Goal: Information Seeking & Learning: Check status

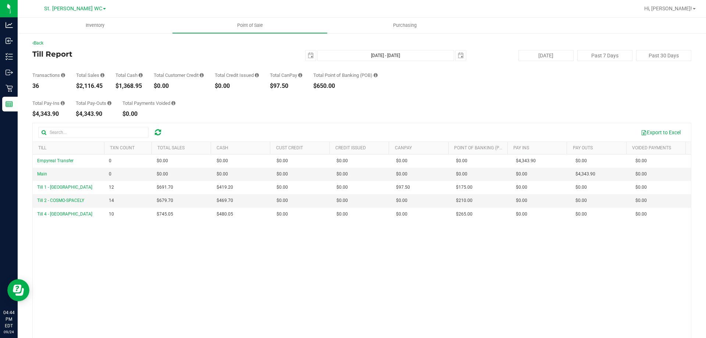
scroll to position [37, 0]
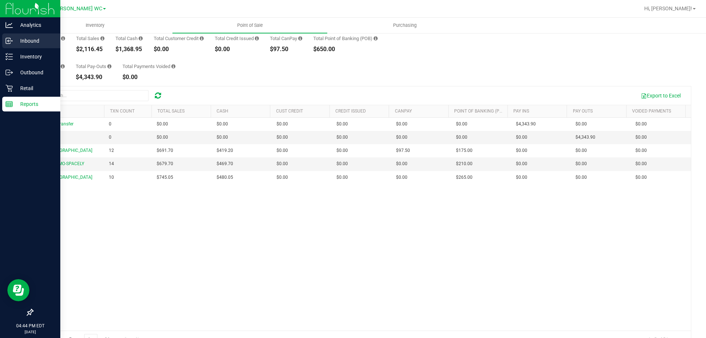
click at [10, 46] on div "Inbound" at bounding box center [31, 40] width 58 height 15
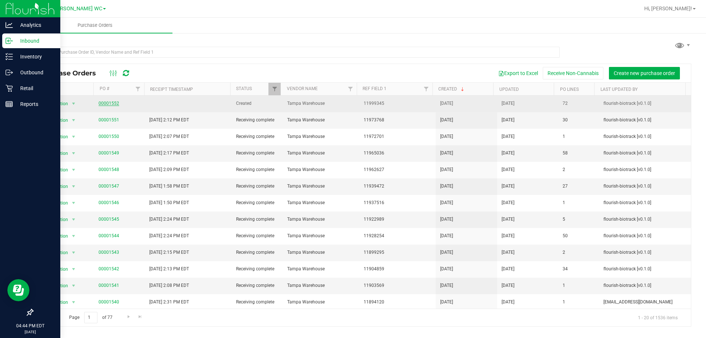
click at [104, 102] on link "00001552" at bounding box center [109, 103] width 21 height 5
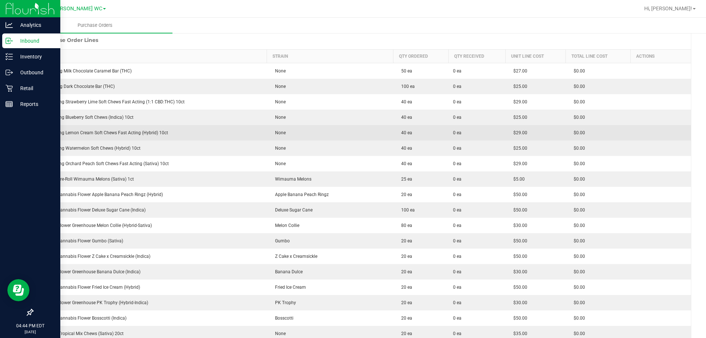
scroll to position [110, 0]
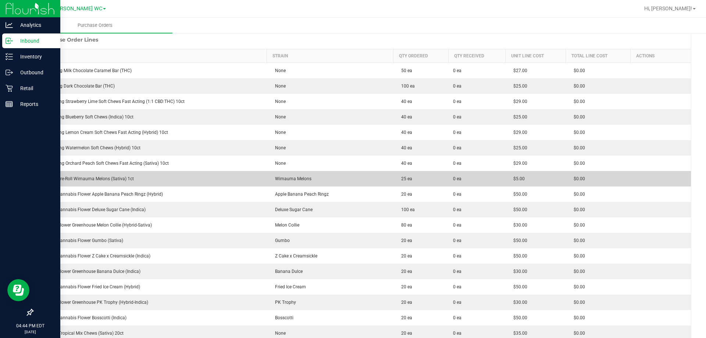
click at [111, 175] on td "FT 0.5g Pre-Roll Wimauma Melons (Sativa) 1ct" at bounding box center [150, 178] width 234 height 15
click at [110, 175] on td "FT 0.5g Pre-Roll Wimauma Melons (Sativa) 1ct" at bounding box center [150, 178] width 234 height 15
copy div "FT 0.5g Pre-Roll Wimauma Melons (Sativa) 1ct"
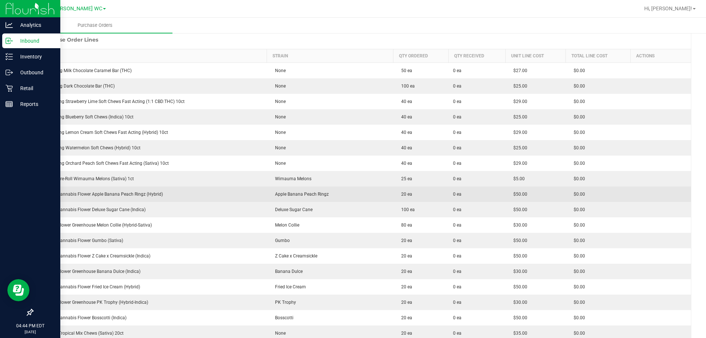
click at [118, 193] on div "FT 3.5g Cannabis Flower Apple Banana Peach Ringz (Hybrid)" at bounding box center [150, 194] width 225 height 7
copy div "FT 3.5g Cannabis Flower Apple Banana Peach Ringz (Hybrid)"
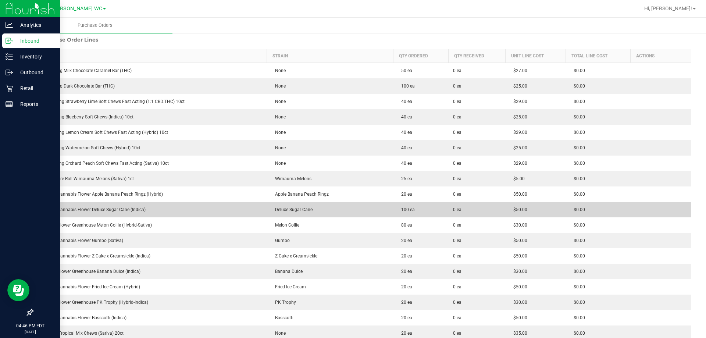
click at [81, 213] on td "FT 3.5g Cannabis Flower Deluxe Sugar Cane (Indica)" at bounding box center [150, 209] width 234 height 15
click at [78, 213] on td "FT 3.5g Cannabis Flower Deluxe Sugar Cane (Indica)" at bounding box center [150, 209] width 234 height 15
copy div "FT 3.5g Cannabis Flower Deluxe Sugar Cane (Indica)"
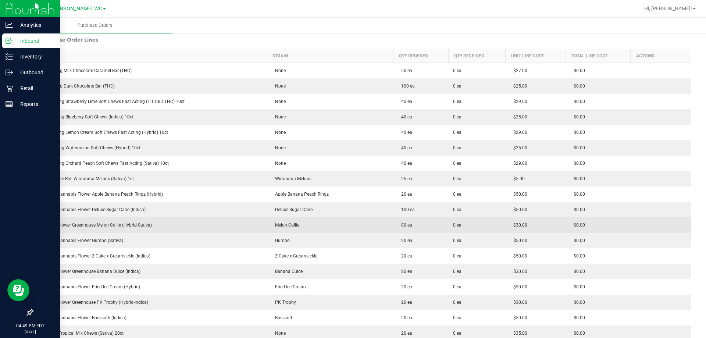
click at [114, 229] on td "FD 3.5g Flower Greenhouse Melon Collie (Hybrid-Sativa)" at bounding box center [150, 224] width 234 height 15
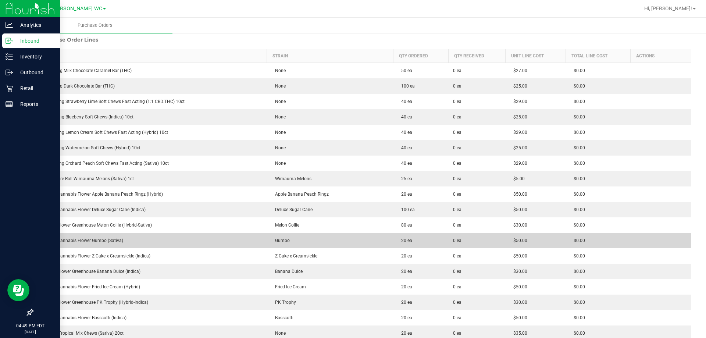
click at [92, 245] on td "FT 3.5g Cannabis Flower Gumbo (Sativa)" at bounding box center [150, 240] width 234 height 15
copy div "FT 3.5g Cannabis Flower Gumbo (Sativa)"
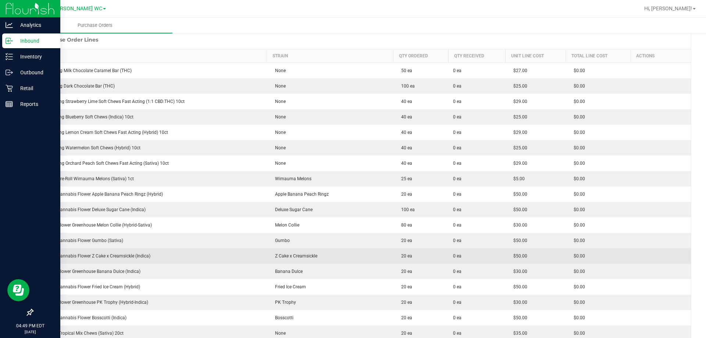
click at [109, 256] on div "FT 3.5g Cannabis Flower Z Cake x Creamsickle (Indica)" at bounding box center [150, 256] width 225 height 7
copy div "FT 3.5g Cannabis Flower Z Cake x Creamsickle (Indica)"
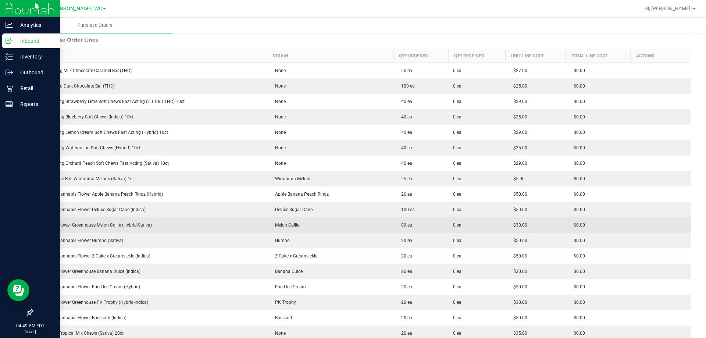
click at [86, 226] on div "FD 3.5g Flower Greenhouse Melon Collie (Hybrid-Sativa)" at bounding box center [150, 225] width 225 height 7
copy div "FD 3.5g Flower Greenhouse Melon Collie (Hybrid-Sativa)"
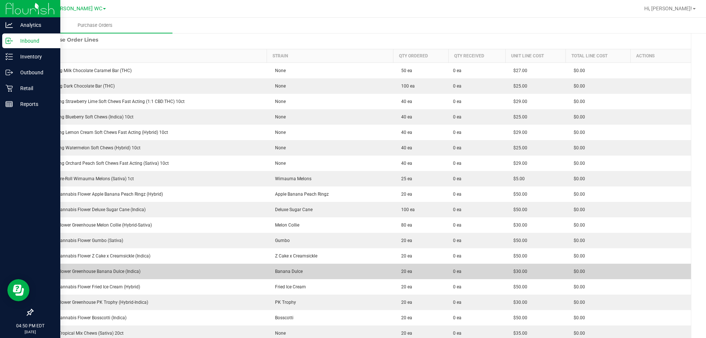
click at [109, 273] on div "FD 3.5g Flower Greenhouse Banana Dulce (Indica)" at bounding box center [150, 271] width 225 height 7
copy div "FD 3.5g Flower Greenhouse Banana Dulce (Indica)"
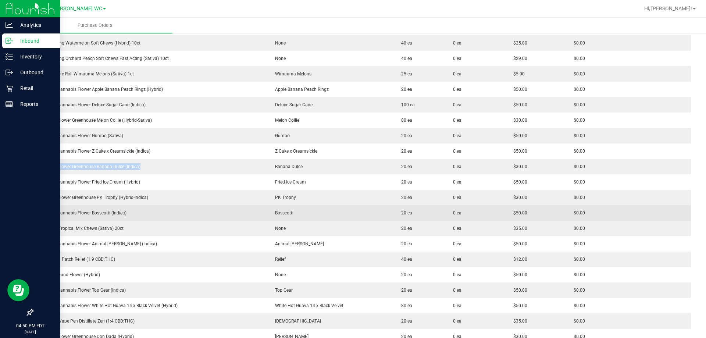
scroll to position [221, 0]
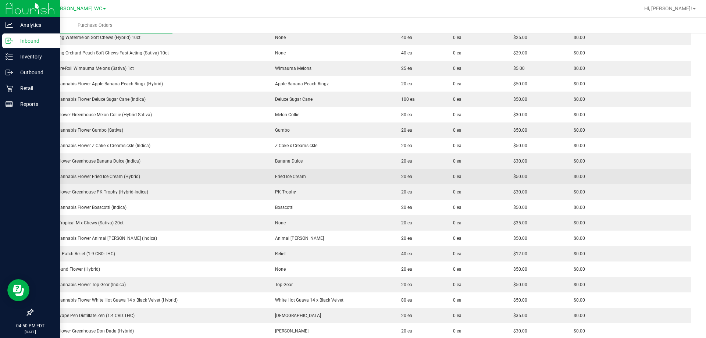
click at [105, 181] on td "FT 3.5g Cannabis Flower Fried Ice Cream (Hybrid)" at bounding box center [150, 176] width 234 height 15
copy div "FT 3.5g Cannabis Flower Fried Ice Cream (Hybrid)"
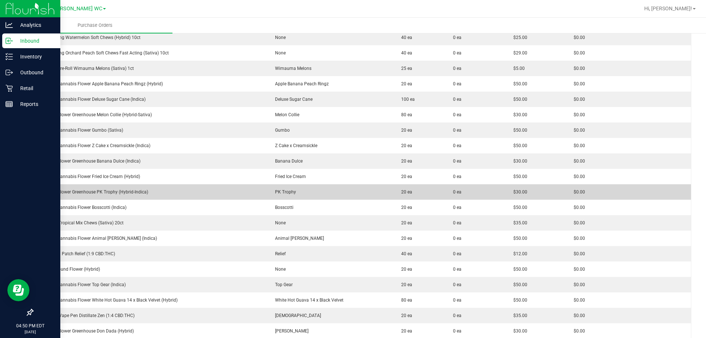
click at [103, 193] on div "FD 3.5g Flower Greenhouse PK Trophy (Hybrid-Indica)" at bounding box center [150, 192] width 225 height 7
copy div "FD 3.5g Flower Greenhouse PK Trophy (Hybrid-Indica)"
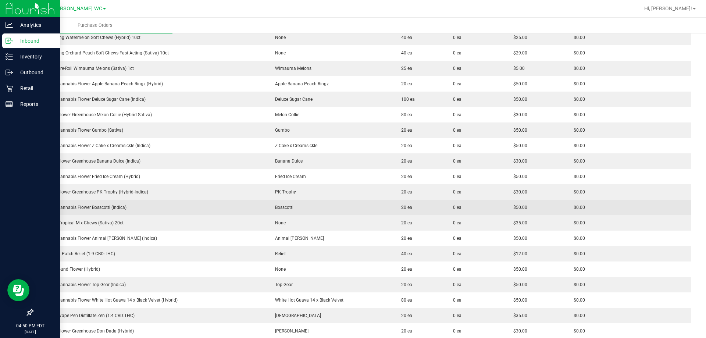
click at [96, 212] on td "FT 3.5g Cannabis Flower Bosscotti (Indica)" at bounding box center [150, 207] width 234 height 15
copy div "FT 3.5g Cannabis Flower Bosscotti (Indica)"
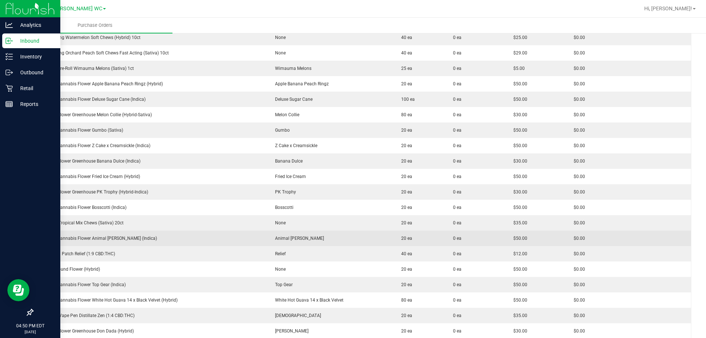
click at [103, 235] on div "FT 3.5g Cannabis Flower Animal [PERSON_NAME] (Indica)" at bounding box center [150, 238] width 225 height 7
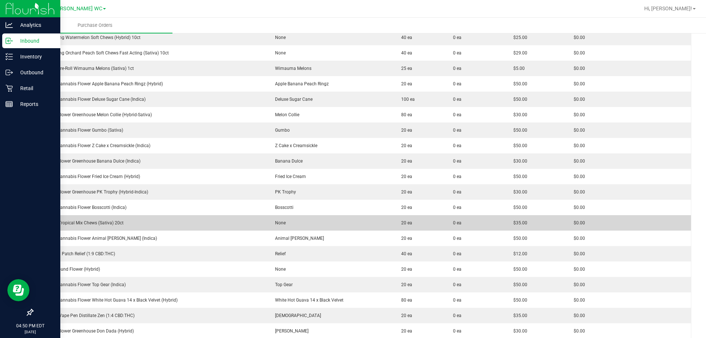
click at [86, 220] on div "HT 5mg Tropical Mix Chews (Sativa) 20ct" at bounding box center [150, 223] width 225 height 7
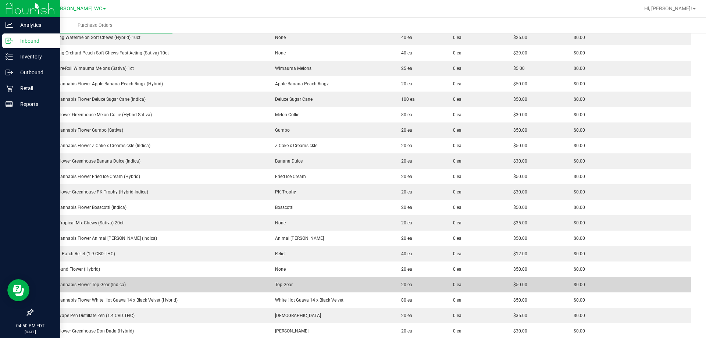
click at [94, 283] on div "FT 3.5g Cannabis Flower Top Gear (Indica)" at bounding box center [150, 284] width 225 height 7
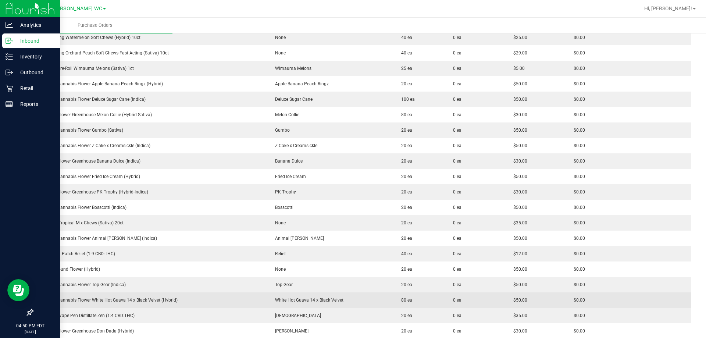
click at [139, 302] on div "FT 3.5g Cannabis Flower White Hot Guava 14 x Black Velvet (Hybrid)" at bounding box center [150, 300] width 225 height 7
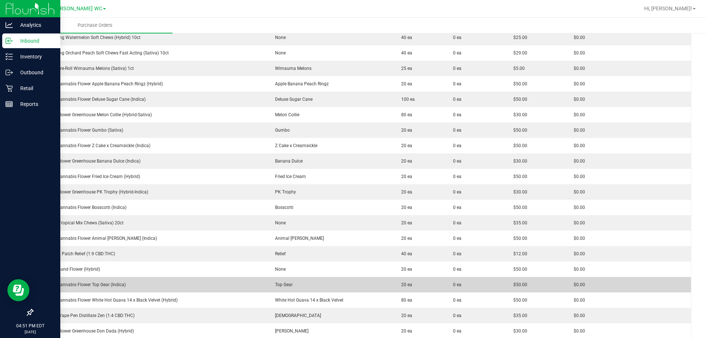
click at [95, 286] on div "FT 3.5g Cannabis Flower Top Gear (Indica)" at bounding box center [150, 284] width 225 height 7
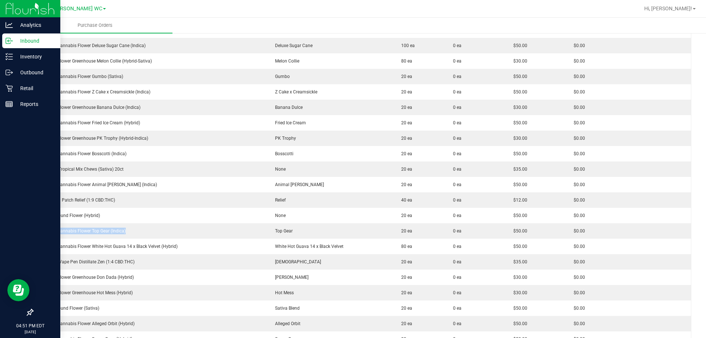
scroll to position [331, 0]
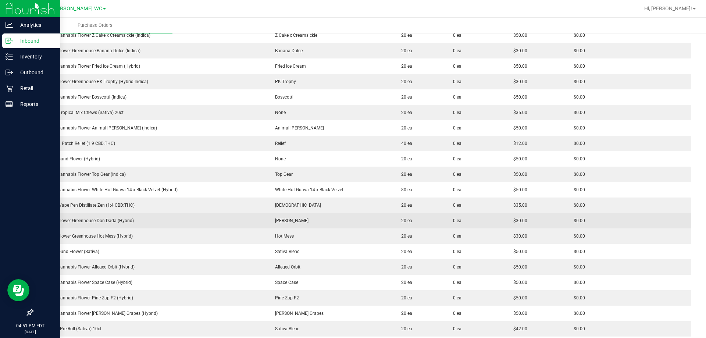
click at [108, 223] on div "FD 3.5g Flower Greenhouse Don Dada (Hybrid)" at bounding box center [150, 220] width 225 height 7
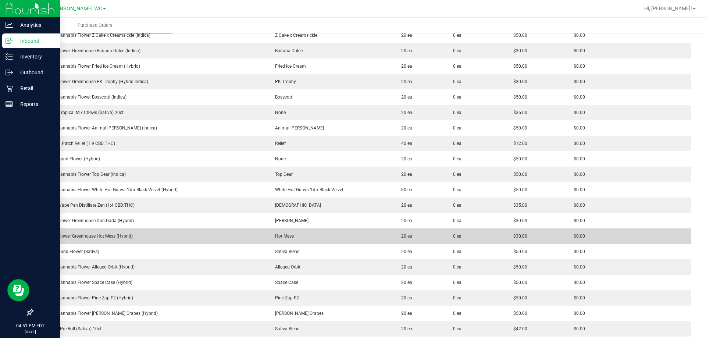
click at [103, 242] on td "FD 3.5g Flower Greenhouse Hot Mess (Hybrid)" at bounding box center [150, 236] width 234 height 15
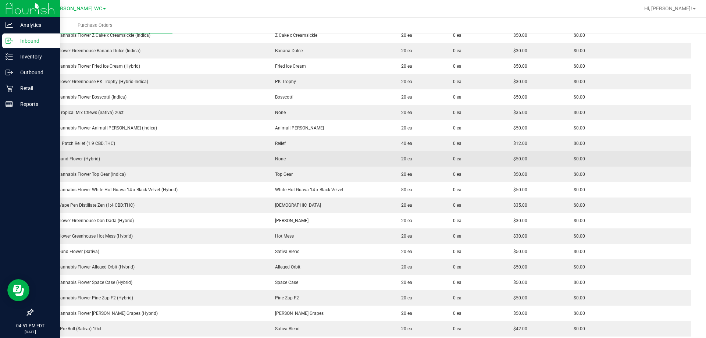
click at [88, 162] on div "FT 7g Ground Flower (Hybrid)" at bounding box center [150, 159] width 225 height 7
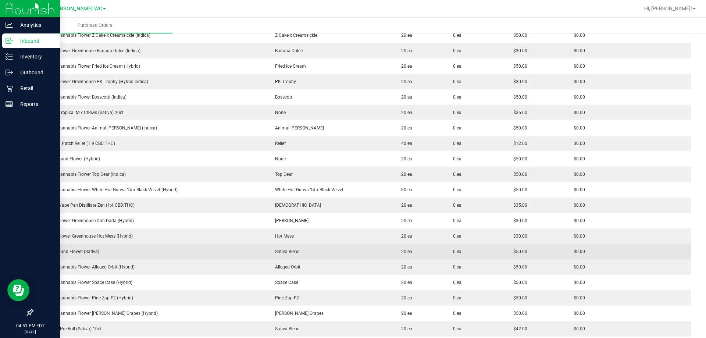
click at [79, 256] on td "FT 7g Ground Flower (Sativa)" at bounding box center [150, 251] width 234 height 15
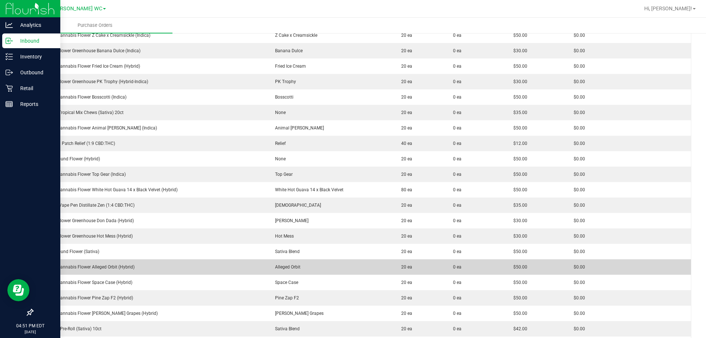
click at [88, 264] on div "FT 3.5g Cannabis Flower Alleged Orbit (Hybrid)" at bounding box center [150, 267] width 225 height 7
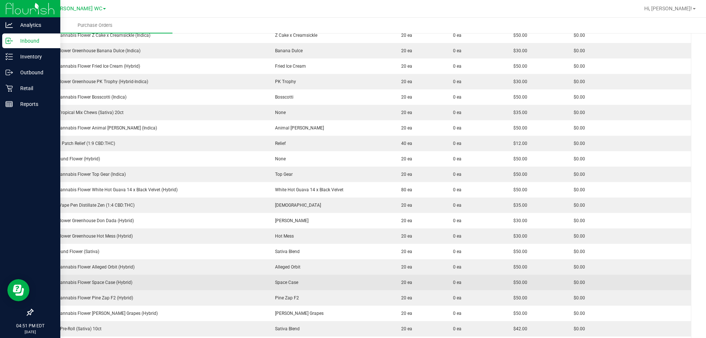
click at [85, 284] on div "FT 3.5g Cannabis Flower Space Case (Hybrid)" at bounding box center [150, 282] width 225 height 7
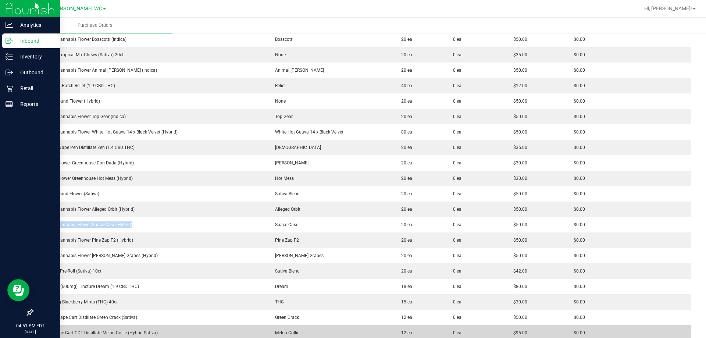
scroll to position [478, 0]
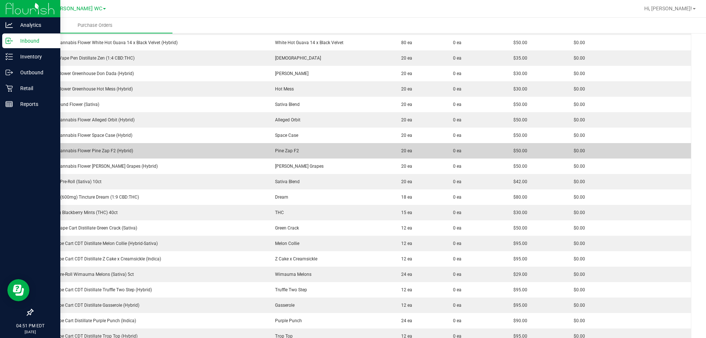
click at [81, 152] on div "FT 3.5g Cannabis Flower Pine Zap F2 (Hybrid)" at bounding box center [150, 151] width 225 height 7
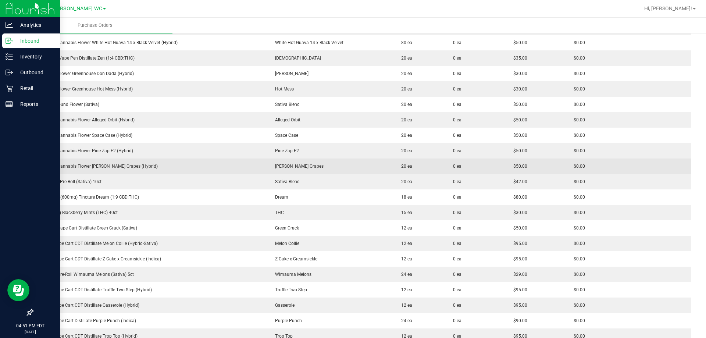
click at [86, 161] on td "FT 3.5g Cannabis Flower [PERSON_NAME] Grapes (Hybrid)" at bounding box center [150, 166] width 234 height 15
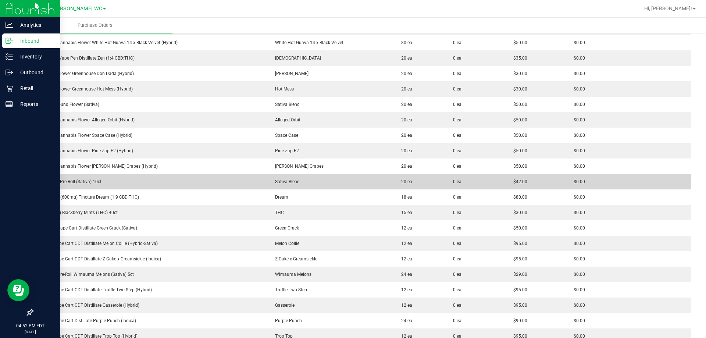
click at [78, 177] on td "FT 0.35g Pre-Roll (Sativa) 10ct" at bounding box center [150, 181] width 234 height 15
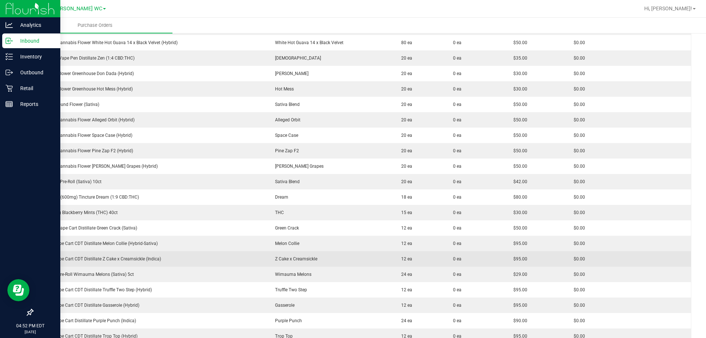
click at [129, 260] on div "FT 1g Vape Cart CDT Distillate Z Cake x Creamsickle (Indica)" at bounding box center [150, 259] width 225 height 7
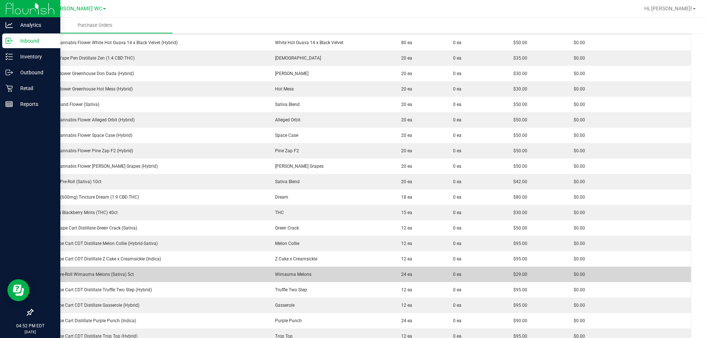
click at [87, 270] on td "FT 0.5g Pre-Roll Wimauma Melons (Sativa) 5ct" at bounding box center [150, 274] width 234 height 15
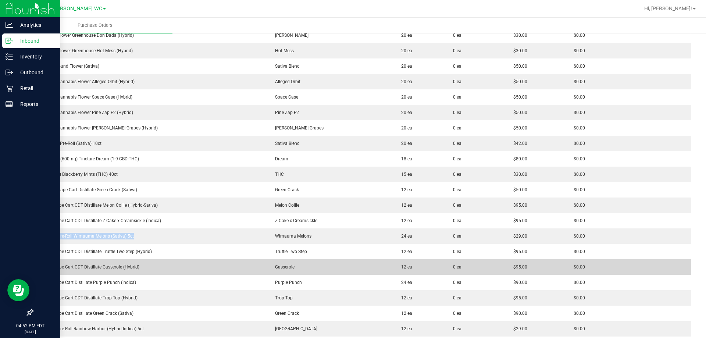
scroll to position [552, 0]
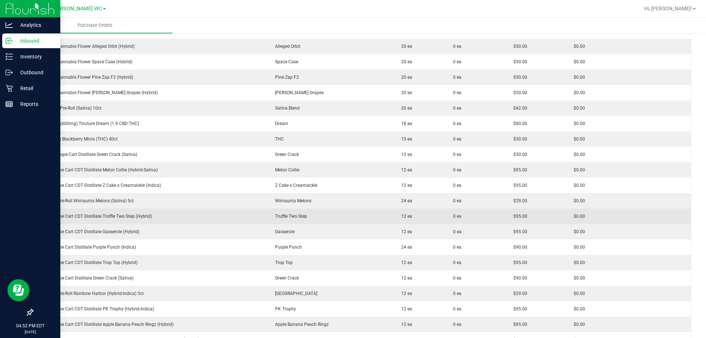
click at [103, 217] on div "FT 1g Vape Cart CDT Distillate Truffle Two Step (Hybrid)" at bounding box center [150, 216] width 225 height 7
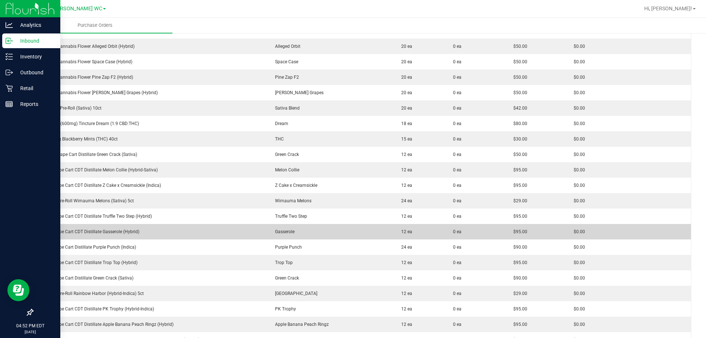
click at [115, 233] on div "FT 1g Vape Cart CDT Distillate Gasserole (Hybrid)" at bounding box center [150, 232] width 225 height 7
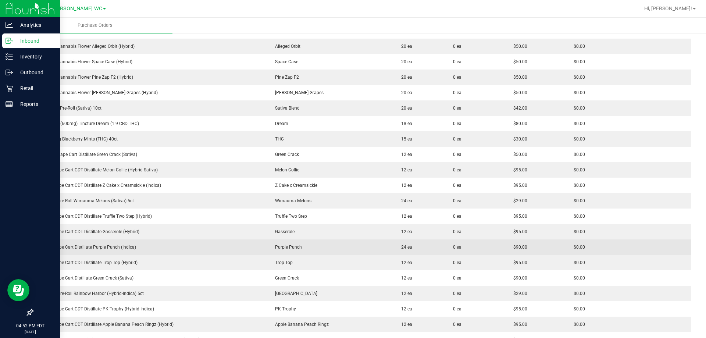
click at [100, 247] on div "FT 1g Vape Cart Distillate Purple Punch (Indica)" at bounding box center [150, 247] width 225 height 7
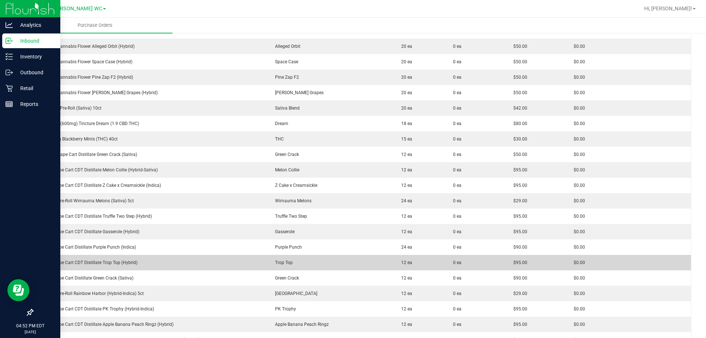
click at [92, 263] on div "FT 1g Vape Cart CDT Distillate Trop Top (Hybrid)" at bounding box center [150, 262] width 225 height 7
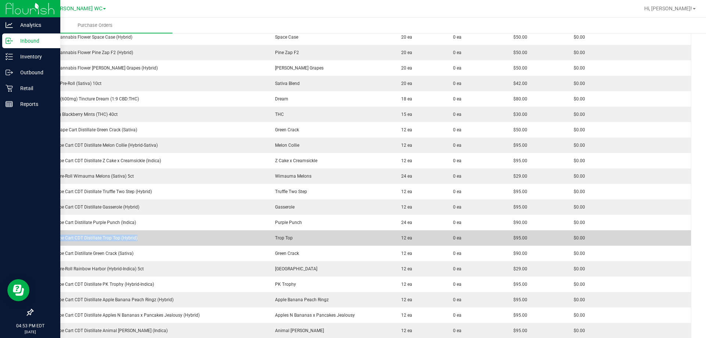
scroll to position [589, 0]
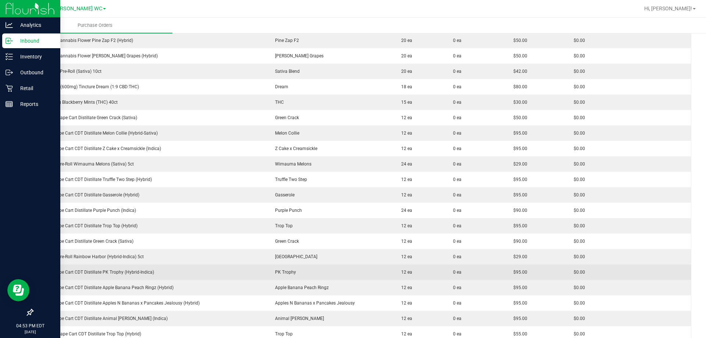
click at [121, 268] on td "FT 1g Vape Cart CDT Distillate PK Trophy (Hybrid-Indica)" at bounding box center [150, 272] width 234 height 15
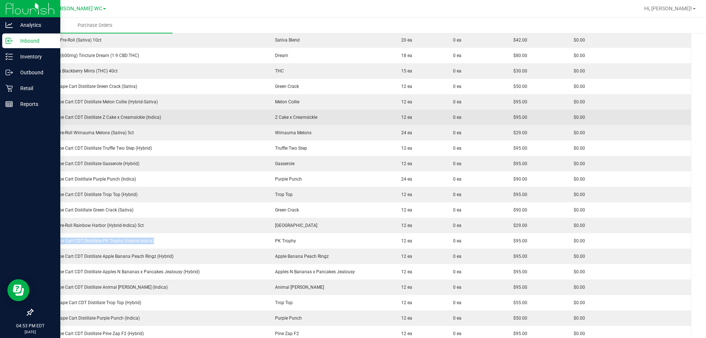
scroll to position [662, 0]
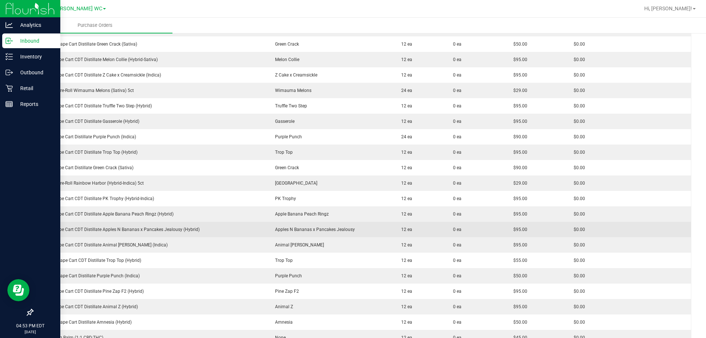
click at [114, 226] on td "FT 1g Vape Cart CDT Distillate Apples N Bananas x Pancakes Jealousy (Hybrid)" at bounding box center [150, 229] width 234 height 15
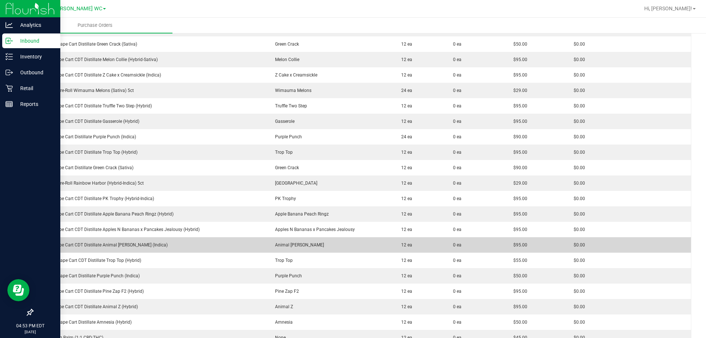
click at [81, 239] on td "FT 1g Vape Cart CDT Distillate Animal [PERSON_NAME] (Indica)" at bounding box center [150, 244] width 234 height 15
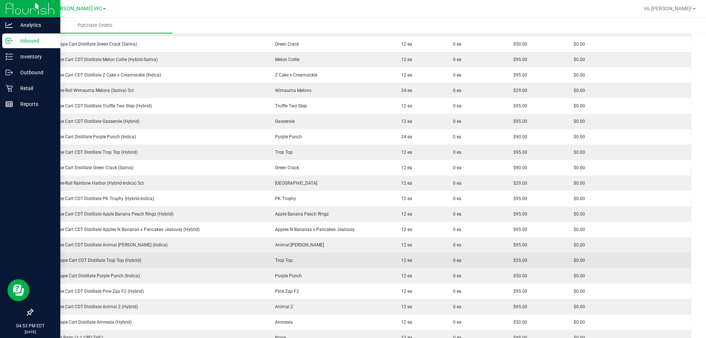
click at [90, 264] on td "FT 0.5g Vape Cart CDT Distillate Trop Top (Hybrid)" at bounding box center [150, 260] width 234 height 15
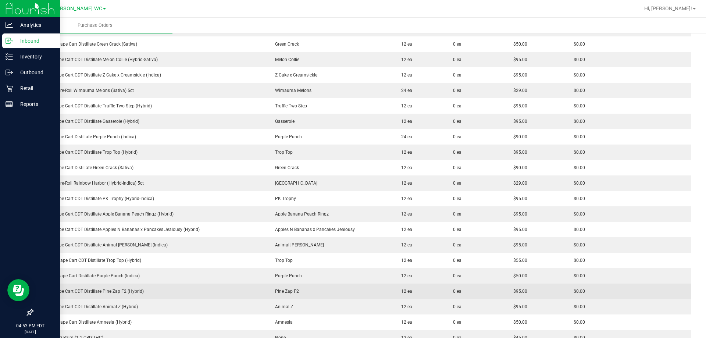
click at [111, 289] on div "FT 1g Vape Cart CDT Distillate Pine Zap F2 (Hybrid)" at bounding box center [150, 291] width 225 height 7
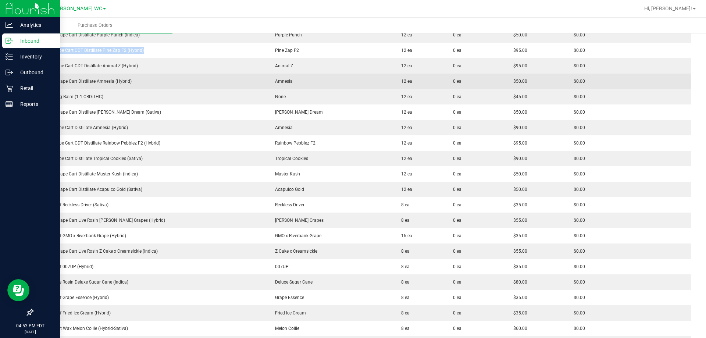
scroll to position [920, 0]
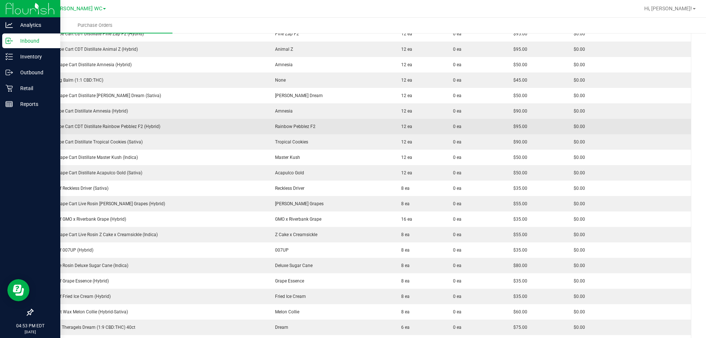
click at [123, 129] on div "FT 1g Vape Cart CDT Distillate Rainbow Pebblez F2 (Hybrid)" at bounding box center [150, 126] width 225 height 7
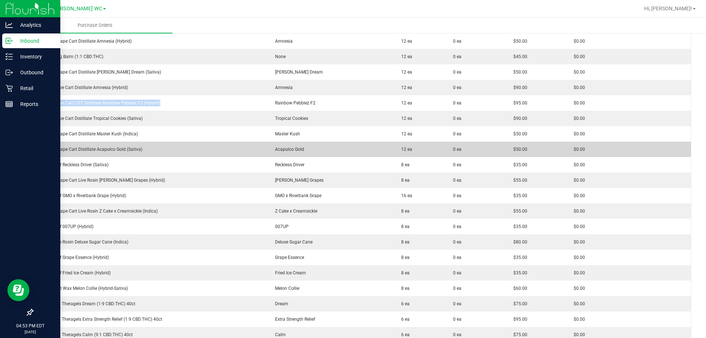
scroll to position [957, 0]
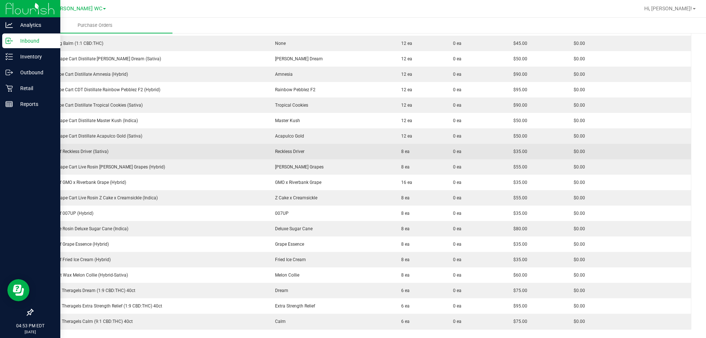
click at [88, 154] on div "FT 1g Kief Reckless Driver (Sativa)" at bounding box center [150, 151] width 225 height 7
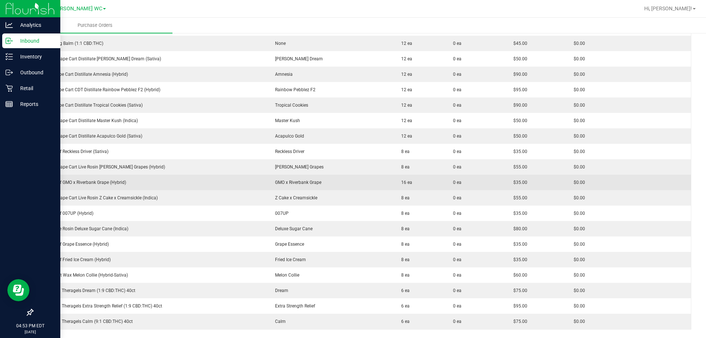
click at [107, 184] on div "FT 1g Kief GMO x Riverbank Grape (Hybrid)" at bounding box center [150, 182] width 225 height 7
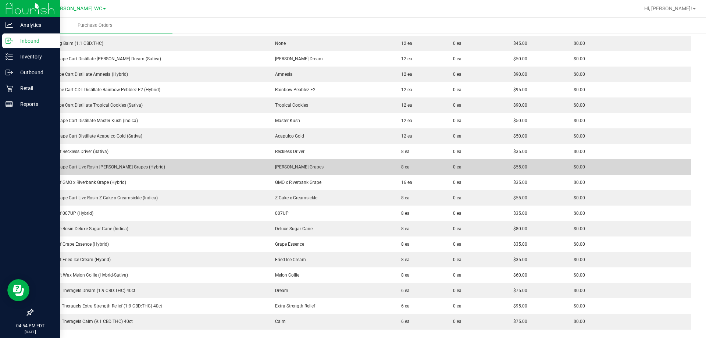
click at [77, 168] on div "GL 0.5g Vape Cart Live Rosin [PERSON_NAME] Grapes (Hybrid)" at bounding box center [150, 167] width 225 height 7
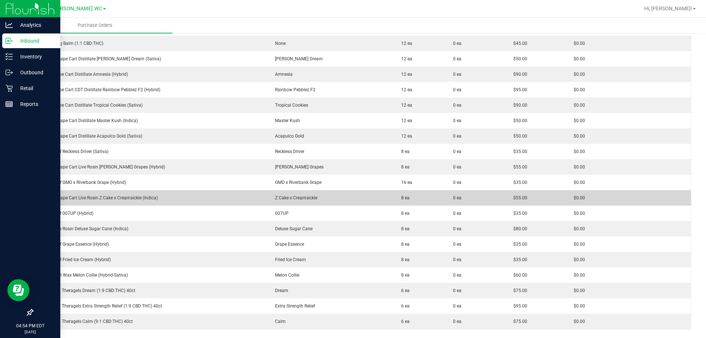
click at [115, 194] on td "GL 0.5g Vape Cart Live Rosin Z Cake x Creamsickle (Indica)" at bounding box center [150, 197] width 234 height 15
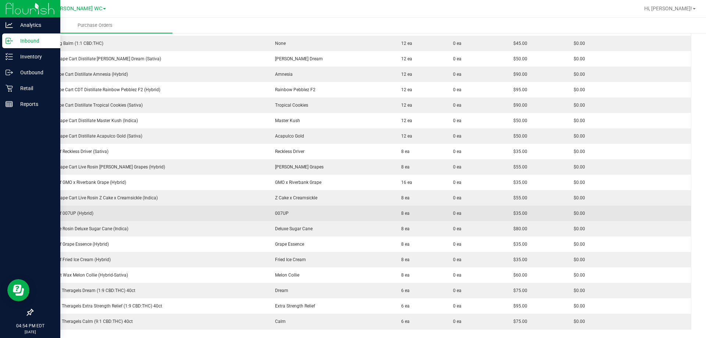
click at [67, 214] on div "FT 1g Kief 007UP (Hybrid)" at bounding box center [150, 213] width 225 height 7
click at [67, 212] on div "FT 1g Kief 007UP (Hybrid)" at bounding box center [150, 213] width 225 height 7
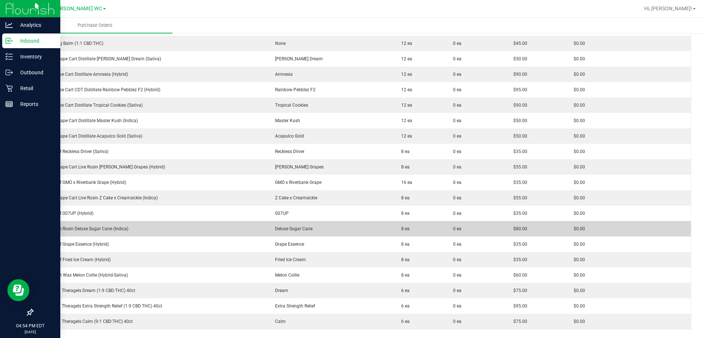
click at [91, 229] on div "GL 1g Live Rosin Deluxe Sugar Cane (Indica)" at bounding box center [150, 229] width 225 height 7
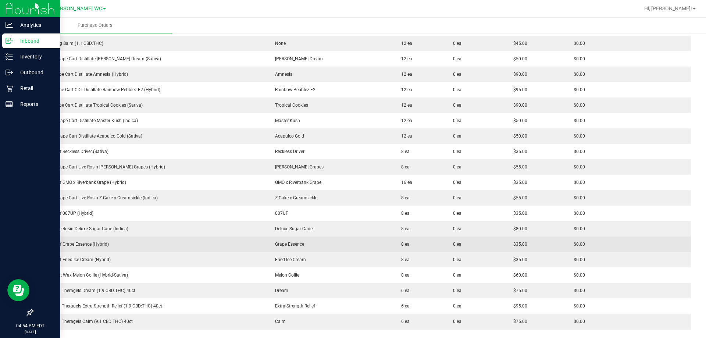
click at [79, 238] on td "FT 1g Kief Grape Essence (Hybrid)" at bounding box center [150, 244] width 234 height 15
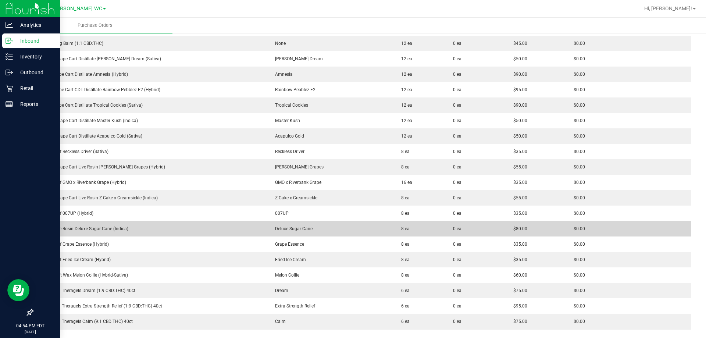
click at [77, 231] on div "GL 1g Live Rosin Deluxe Sugar Cane (Indica)" at bounding box center [150, 229] width 225 height 7
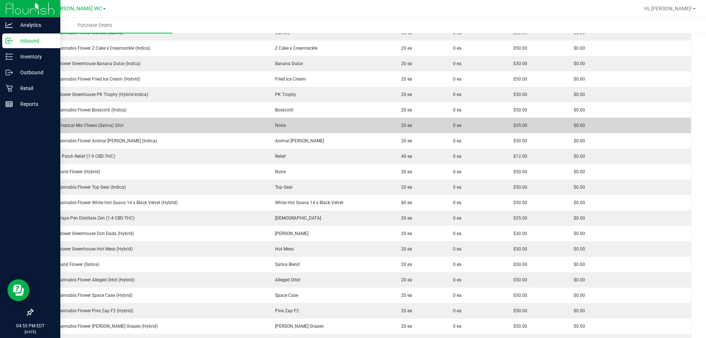
scroll to position [331, 0]
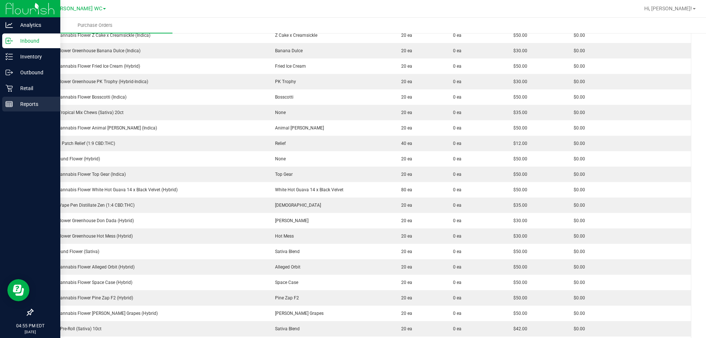
click at [3, 103] on div "Reports" at bounding box center [31, 104] width 58 height 15
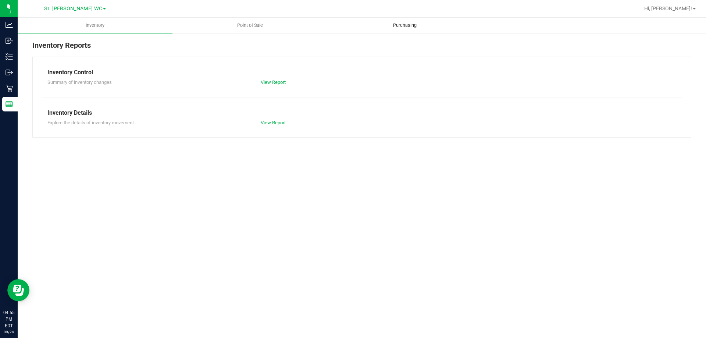
click at [393, 21] on uib-tab-heading "Purchasing" at bounding box center [405, 25] width 154 height 15
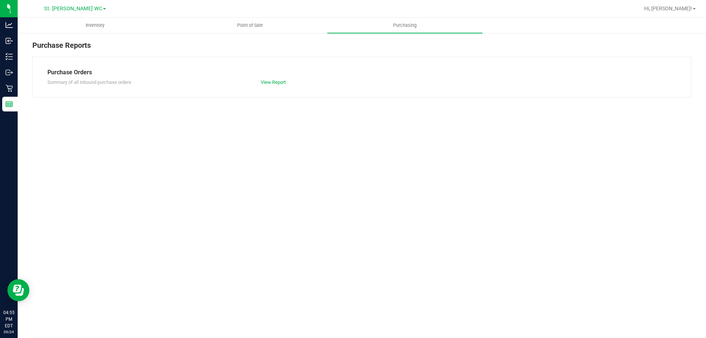
click at [279, 78] on div "Summary of all inbound purchase orders View Report" at bounding box center [362, 81] width 640 height 9
click at [276, 83] on link "View Report" at bounding box center [273, 82] width 25 height 6
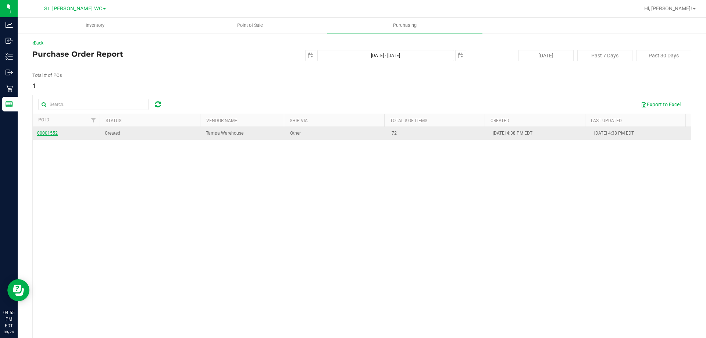
click at [54, 133] on span "00001552" at bounding box center [47, 133] width 21 height 5
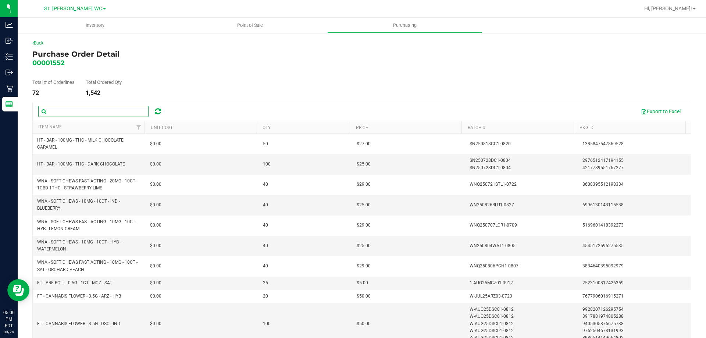
click at [92, 116] on input "text" at bounding box center [93, 111] width 110 height 11
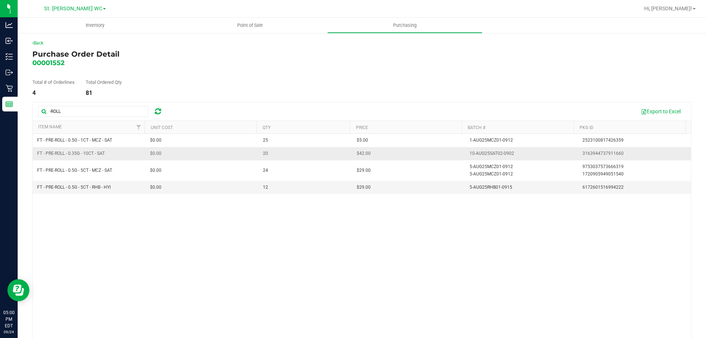
click at [485, 150] on div "10-AUG25SAT02-0902" at bounding box center [492, 153] width 45 height 7
click at [82, 194] on td "FT - PRE-ROLL - 0.5G - 5CT - RHB - HYI" at bounding box center [89, 187] width 113 height 13
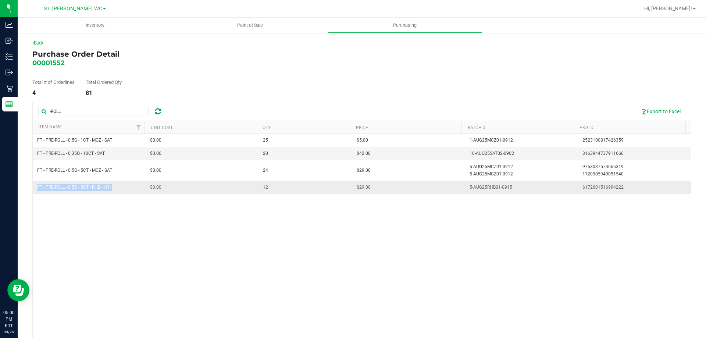
click at [82, 194] on td "FT - PRE-ROLL - 0.5G - 5CT - RHB - HYI" at bounding box center [89, 187] width 113 height 13
click at [74, 109] on input "-ROLL" at bounding box center [93, 111] width 110 height 11
click at [72, 109] on input "-ROLL" at bounding box center [93, 111] width 110 height 11
click at [72, 108] on input "-ROLL" at bounding box center [93, 111] width 110 height 11
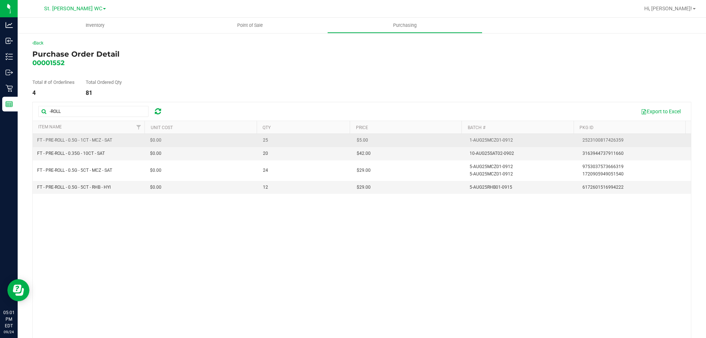
click at [470, 141] on div "1-AUG25MCZ01-0912" at bounding box center [491, 140] width 43 height 7
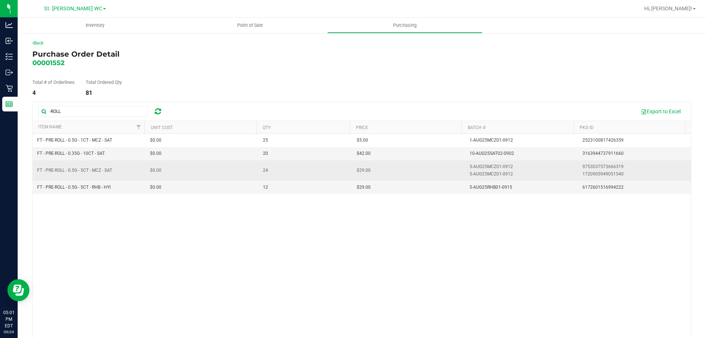
click at [475, 172] on div "5-AUG25MCZ01-0912" at bounding box center [491, 174] width 43 height 7
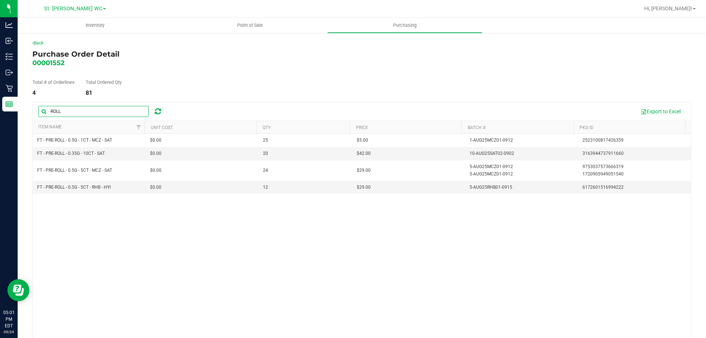
click at [97, 112] on input "-ROLL" at bounding box center [93, 111] width 110 height 11
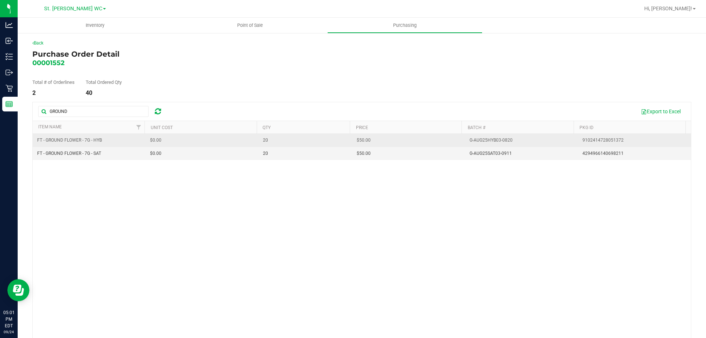
click at [485, 139] on div "G-AUG25HYB03-0820" at bounding box center [491, 140] width 43 height 7
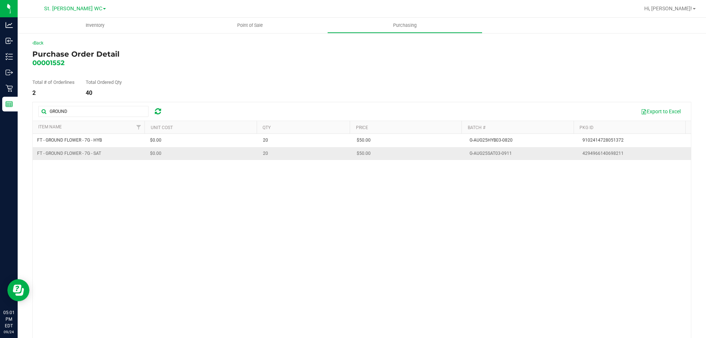
click at [493, 150] on td "G-AUG25SAT03-0911" at bounding box center [521, 153] width 113 height 13
click at [107, 108] on input "GROUND" at bounding box center [93, 111] width 110 height 11
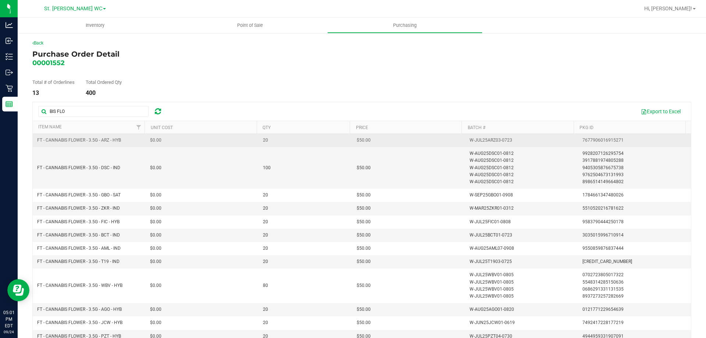
click at [490, 144] on td "W-JUL25ARZ03-0723" at bounding box center [521, 140] width 113 height 13
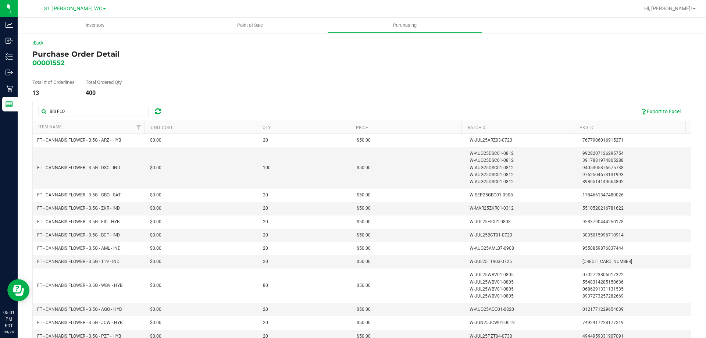
click at [115, 127] on th "Item Name" at bounding box center [89, 127] width 112 height 13
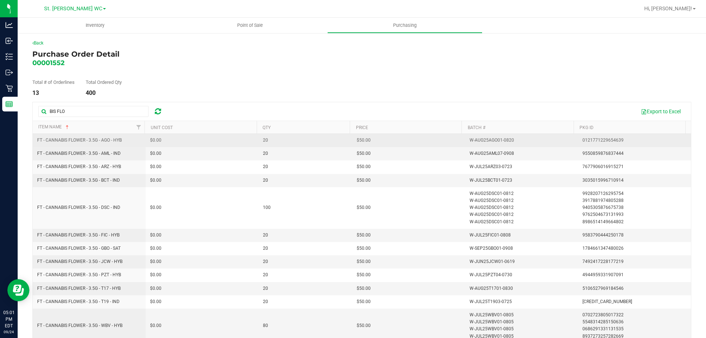
click at [481, 141] on div "W-AUG25AGO01-0820" at bounding box center [492, 140] width 45 height 7
click at [480, 141] on div "W-AUG25AGO01-0820" at bounding box center [492, 140] width 45 height 7
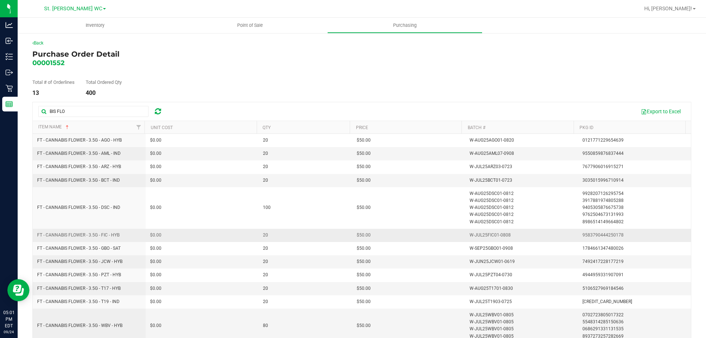
click at [496, 240] on td "W-JUL25FIC01-0808" at bounding box center [521, 235] width 113 height 13
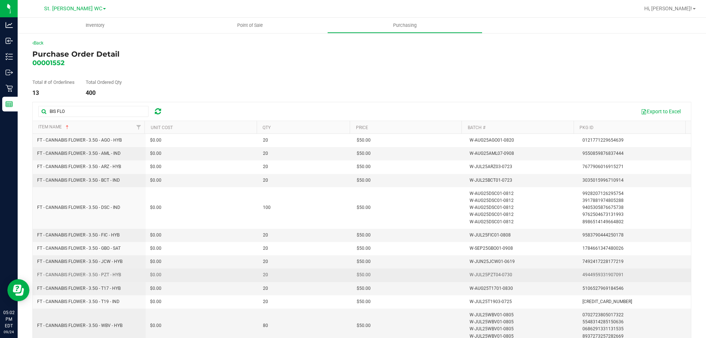
click at [482, 278] on div "W-JUL25PZT04-0730" at bounding box center [491, 275] width 43 height 7
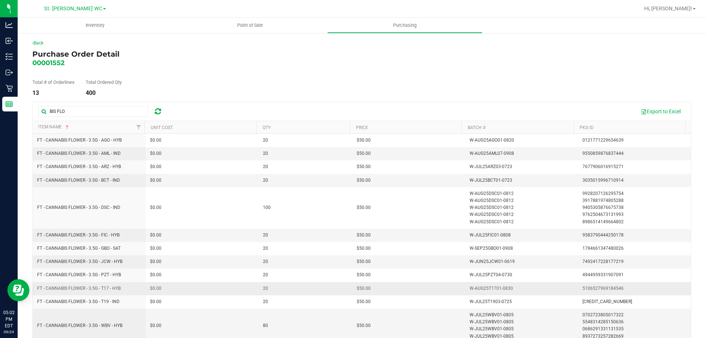
click at [491, 284] on td "W-AUG25T1701-0830" at bounding box center [521, 288] width 113 height 13
click at [479, 153] on div "W-AUG25AML07-0908" at bounding box center [492, 153] width 45 height 7
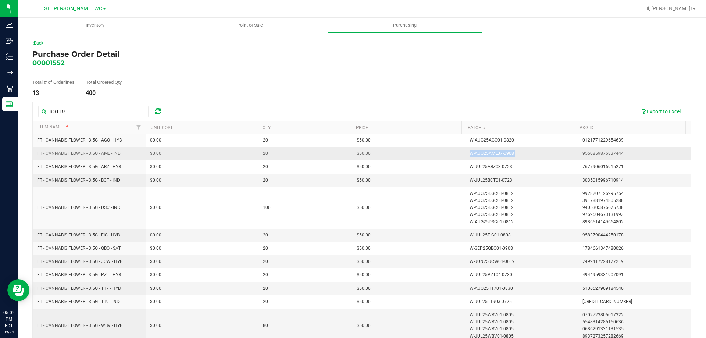
click at [479, 153] on div "W-AUG25AML07-0908" at bounding box center [492, 153] width 45 height 7
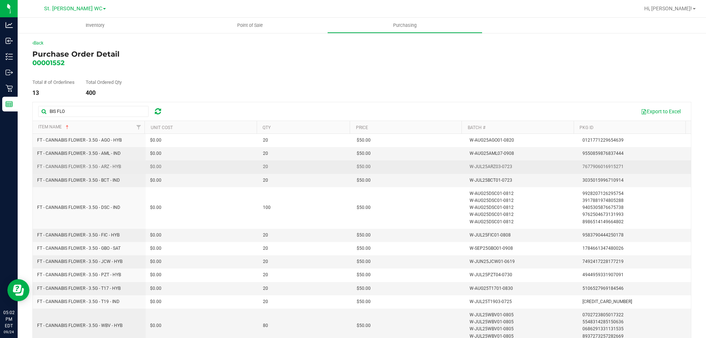
click at [483, 165] on div "W-JUL25ARZ03-0723" at bounding box center [491, 166] width 43 height 7
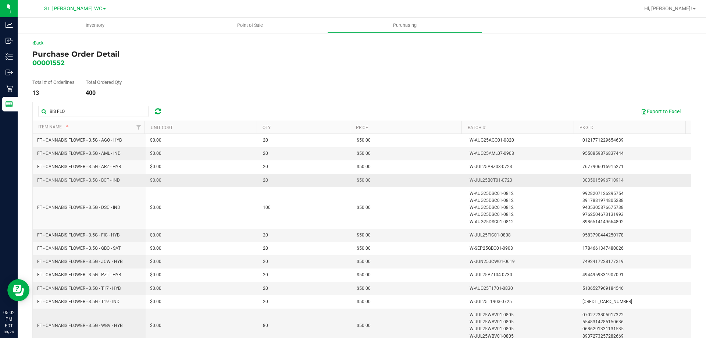
click at [471, 175] on td "W-JUL25BCT01-0723" at bounding box center [521, 180] width 113 height 13
click at [470, 180] on div "W-JUL25BCT01-0723" at bounding box center [491, 180] width 43 height 7
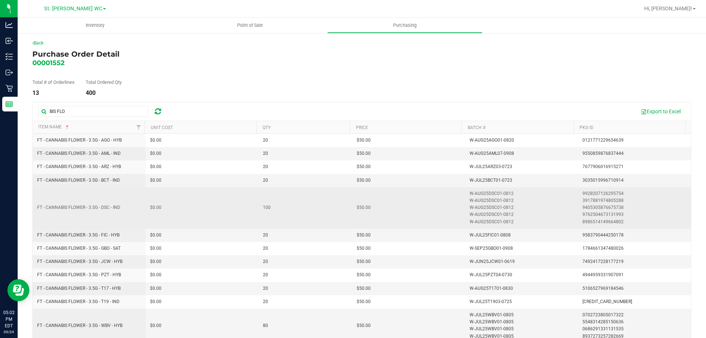
click at [489, 192] on div "W-AUG25DSC01-0812" at bounding box center [492, 193] width 44 height 7
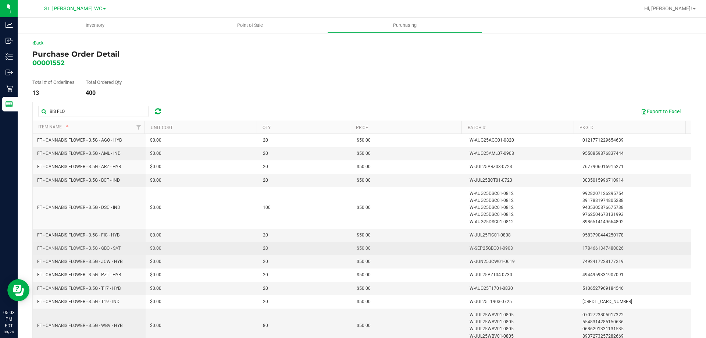
click at [496, 252] on div "W-SEP25GBO01-0908" at bounding box center [491, 248] width 43 height 7
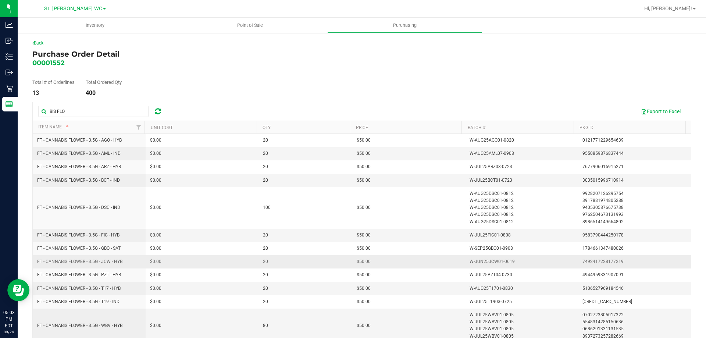
click at [475, 260] on div "W-JUN25JCW01-0619" at bounding box center [492, 261] width 45 height 7
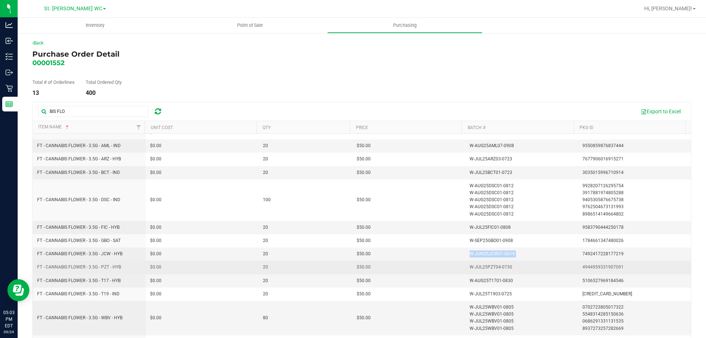
scroll to position [9, 0]
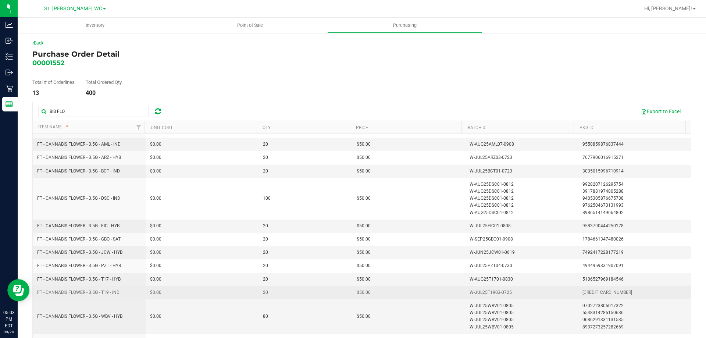
click at [489, 294] on div "W-JUL25T1903-0725" at bounding box center [491, 292] width 42 height 7
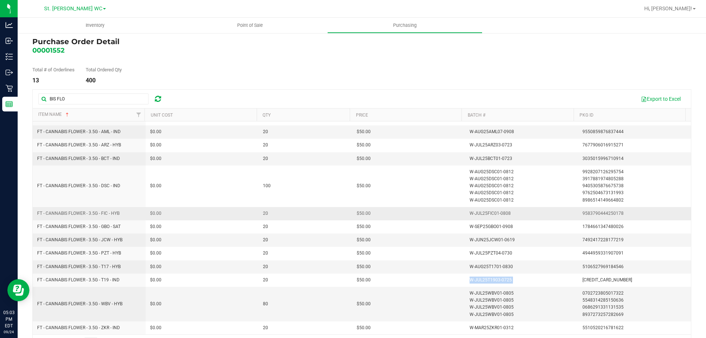
scroll to position [34, 0]
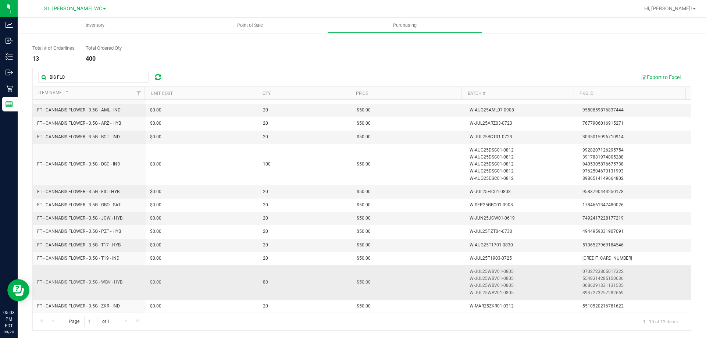
click at [490, 281] on div "W-JUL25WBV01-0805" at bounding box center [492, 278] width 44 height 7
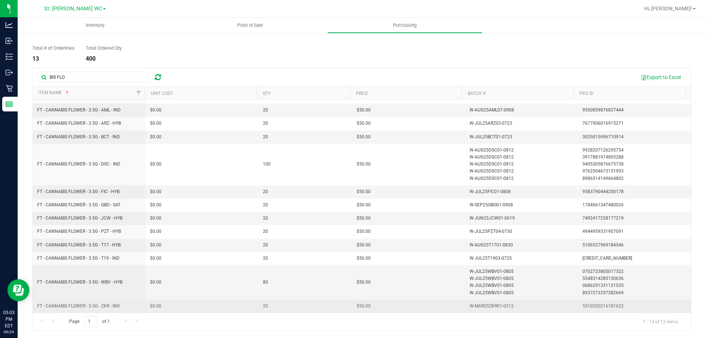
click at [483, 308] on div "W-MAR25ZKR01-0312" at bounding box center [492, 306] width 44 height 7
click at [480, 308] on div "W-MAR25ZKR01-0312" at bounding box center [492, 306] width 44 height 7
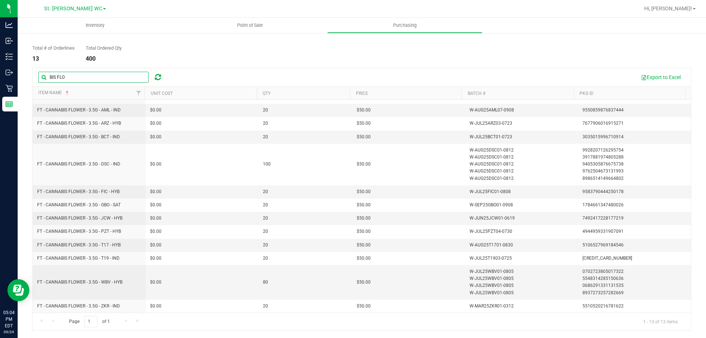
click at [86, 78] on input "BIS FLO" at bounding box center [93, 77] width 110 height 11
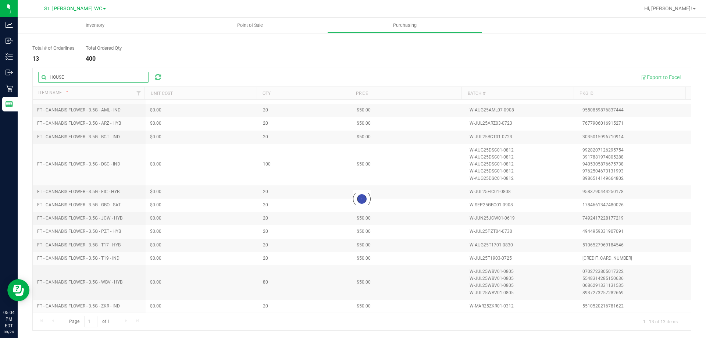
scroll to position [0, 0]
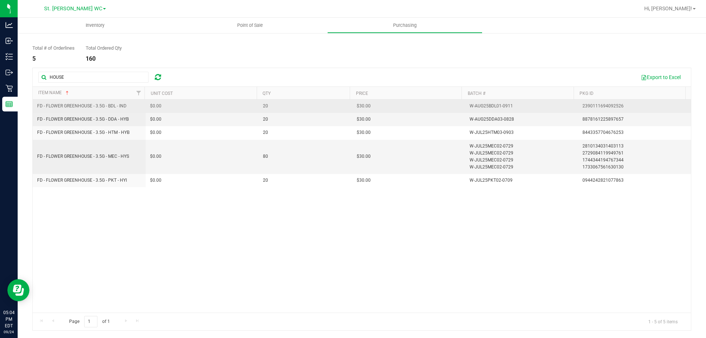
click at [479, 106] on div "W-AUG25BDL01-0911" at bounding box center [491, 106] width 43 height 7
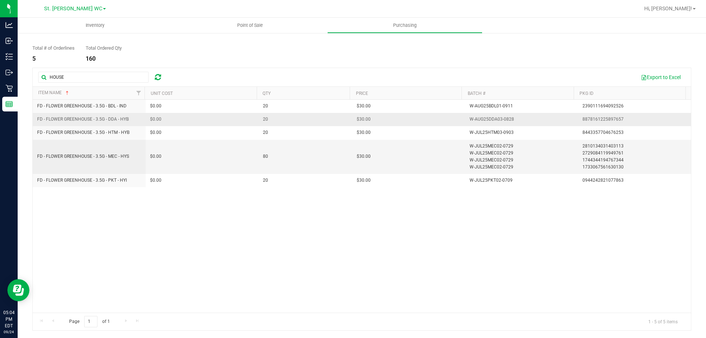
click at [491, 118] on div "W-AUG25DDA03-0828" at bounding box center [492, 119] width 45 height 7
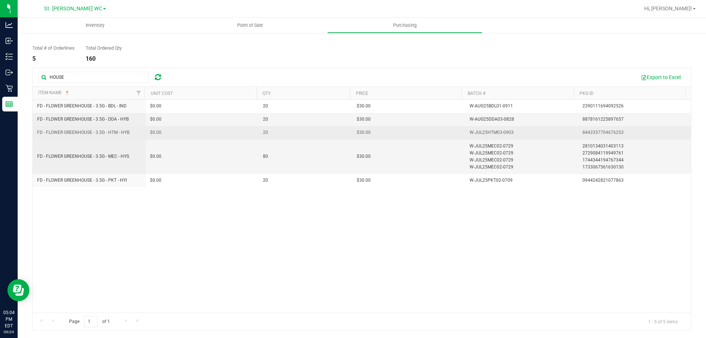
click at [497, 137] on td "W-JUL25HTM03-0903" at bounding box center [521, 132] width 113 height 13
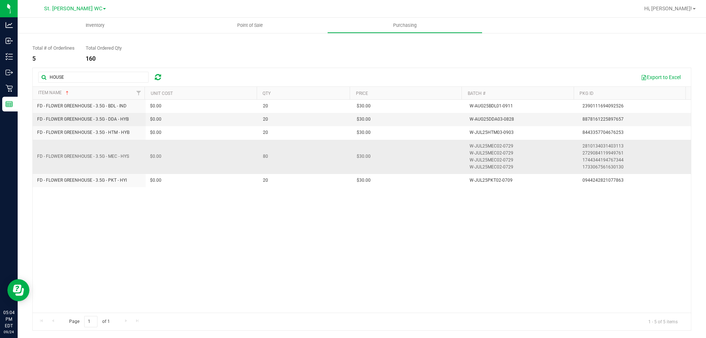
click at [480, 155] on div "W-JUL25MEC02-0729" at bounding box center [492, 153] width 44 height 7
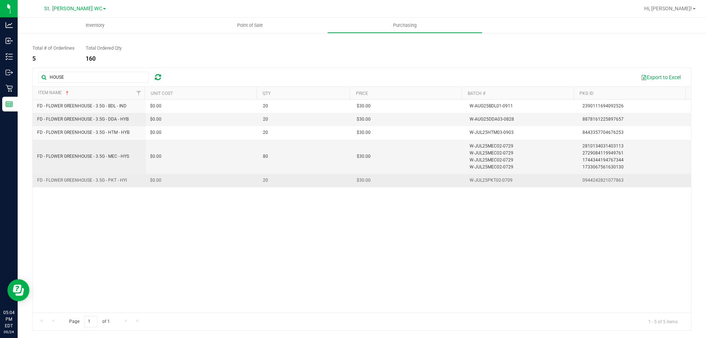
click at [486, 183] on div "W-JUL25PKT02-0709" at bounding box center [491, 180] width 43 height 7
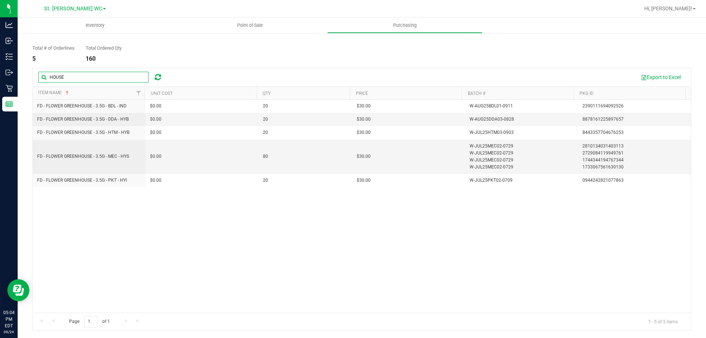
click at [68, 73] on input "HOUSE" at bounding box center [93, 77] width 110 height 11
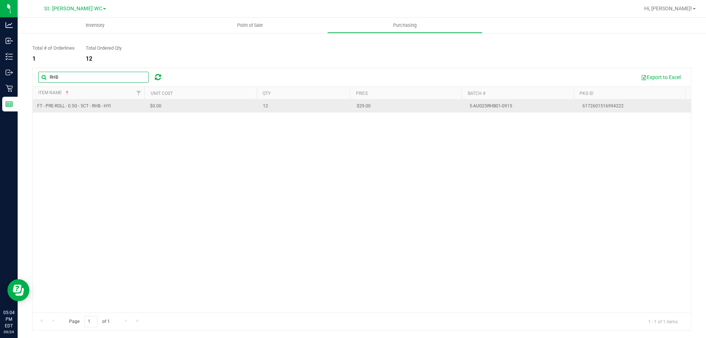
type input "RHB"
click at [486, 103] on div "5-AUG25RHB01-0915" at bounding box center [491, 106] width 43 height 7
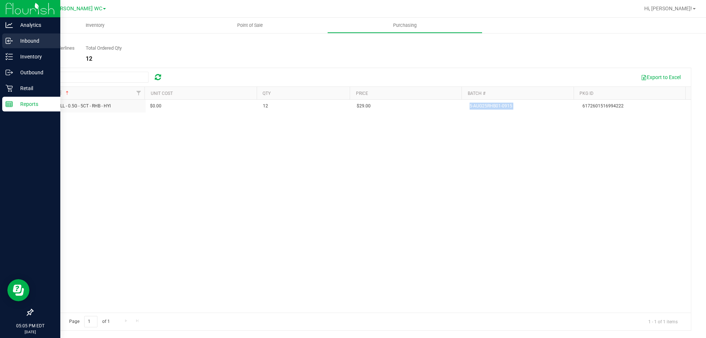
click at [14, 46] on div "Inbound" at bounding box center [31, 40] width 58 height 15
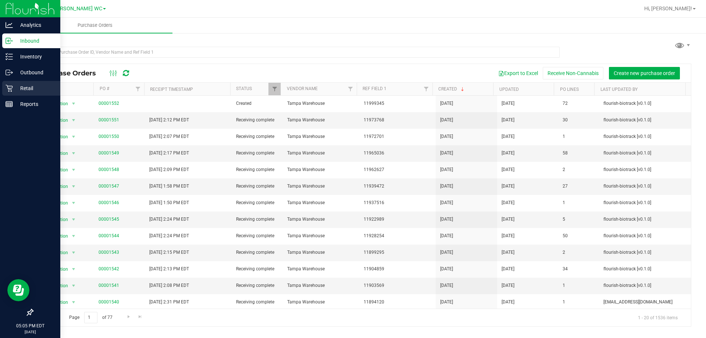
click at [17, 87] on p "Retail" at bounding box center [35, 88] width 44 height 9
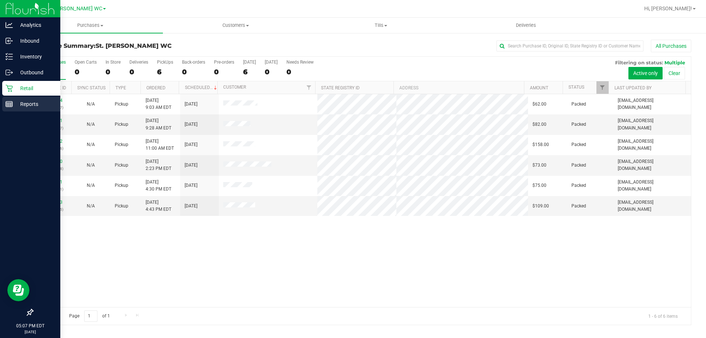
click at [8, 109] on div "Reports" at bounding box center [31, 104] width 58 height 15
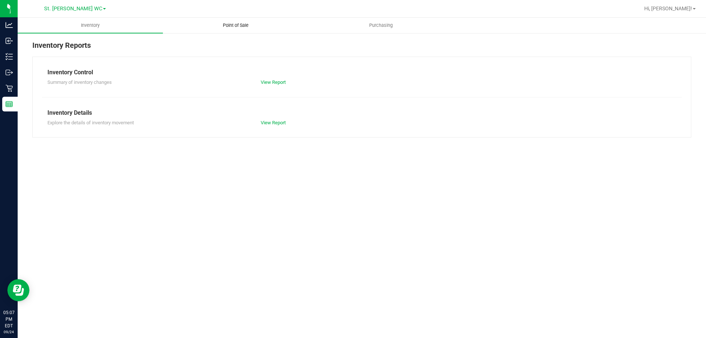
click at [226, 29] on uib-tab-heading "Point of Sale" at bounding box center [235, 25] width 145 height 15
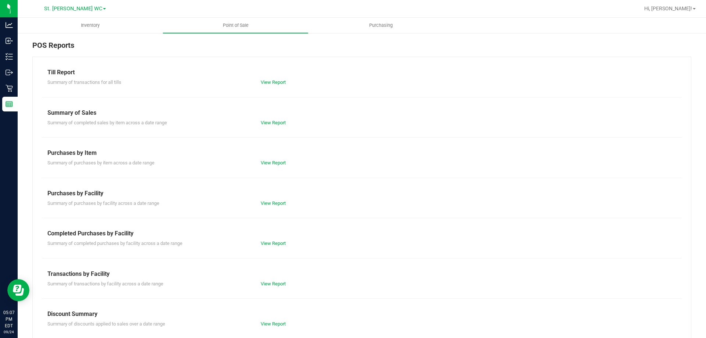
click at [265, 76] on div "Till Report" at bounding box center [361, 72] width 629 height 9
click at [266, 82] on link "View Report" at bounding box center [273, 82] width 25 height 6
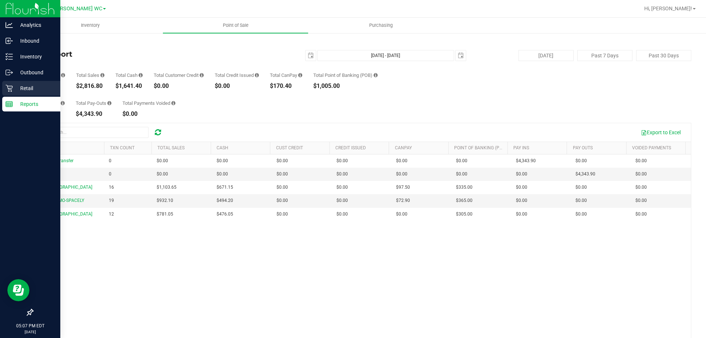
click at [9, 91] on icon at bounding box center [9, 88] width 7 height 7
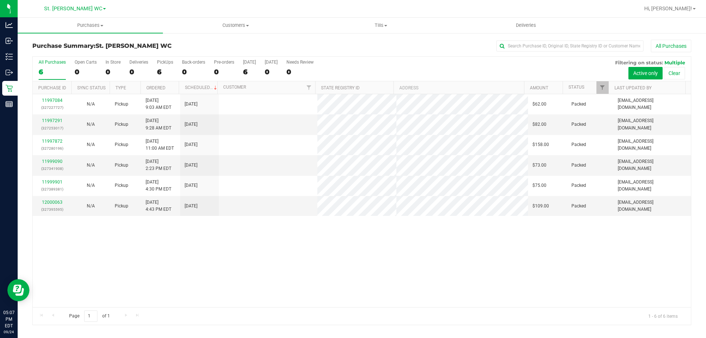
click at [297, 283] on div "11997084 (327227727) N/A Pickup [DATE] 9:03 AM EDT 9/24/2025 $62.00 Packed [EMA…" at bounding box center [362, 200] width 659 height 213
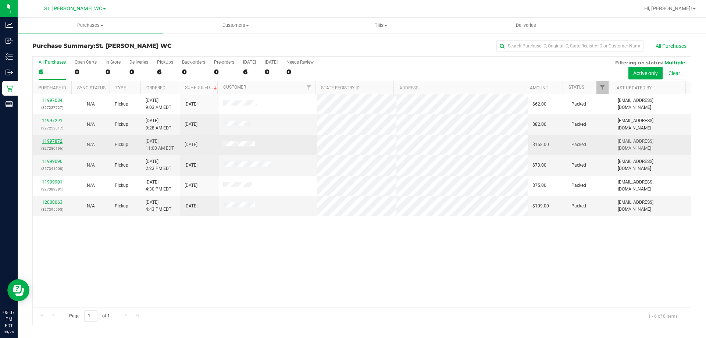
click at [48, 140] on link "11997872" at bounding box center [52, 141] width 21 height 5
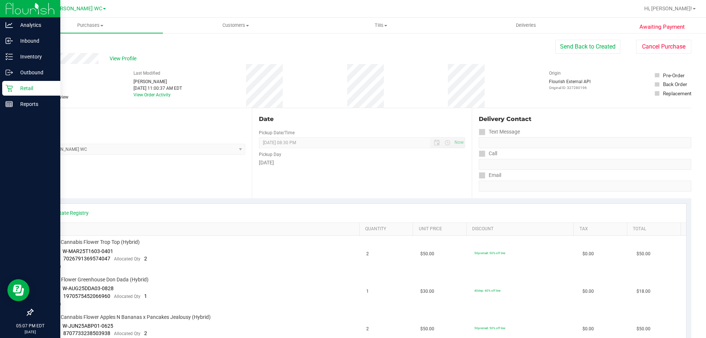
click at [8, 90] on icon at bounding box center [9, 88] width 7 height 7
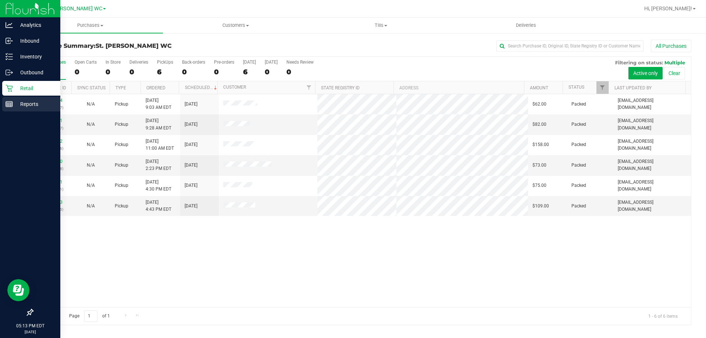
click at [40, 102] on p "Reports" at bounding box center [35, 104] width 44 height 9
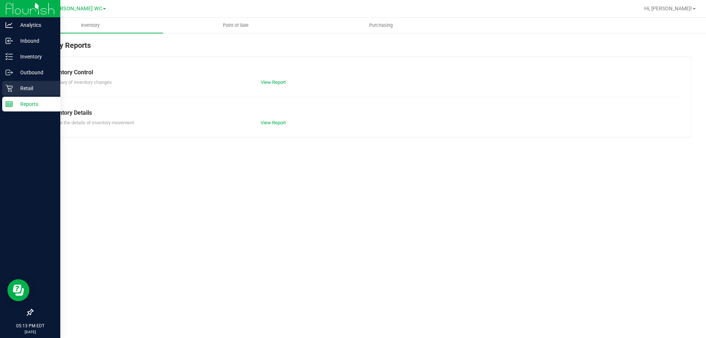
click at [32, 87] on p "Retail" at bounding box center [35, 88] width 44 height 9
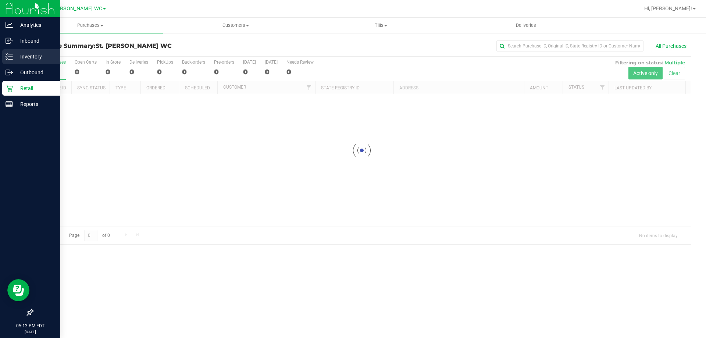
click at [42, 54] on p "Inventory" at bounding box center [35, 56] width 44 height 9
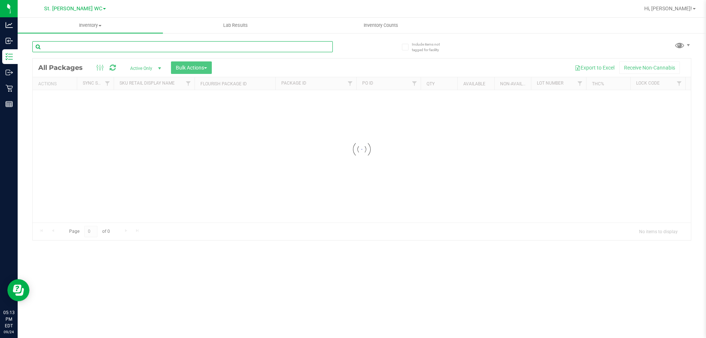
click at [111, 50] on input "text" at bounding box center [182, 46] width 301 height 11
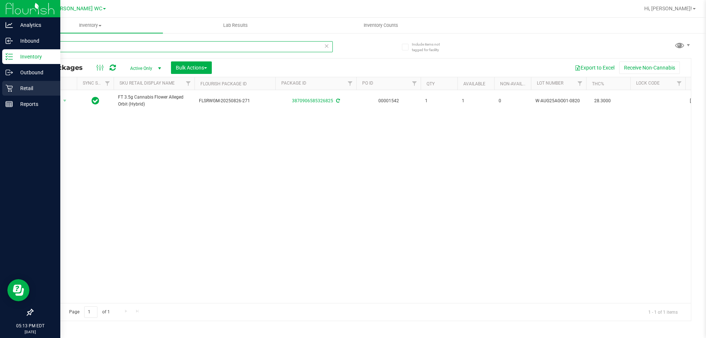
type input "AGO"
click at [13, 84] on p "Retail" at bounding box center [35, 88] width 44 height 9
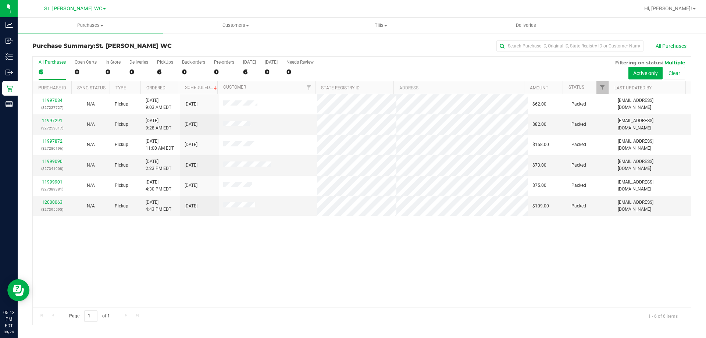
click at [56, 62] on div "All Purchases" at bounding box center [52, 62] width 27 height 5
click at [0, 0] on input "All Purchases 6" at bounding box center [0, 0] width 0 height 0
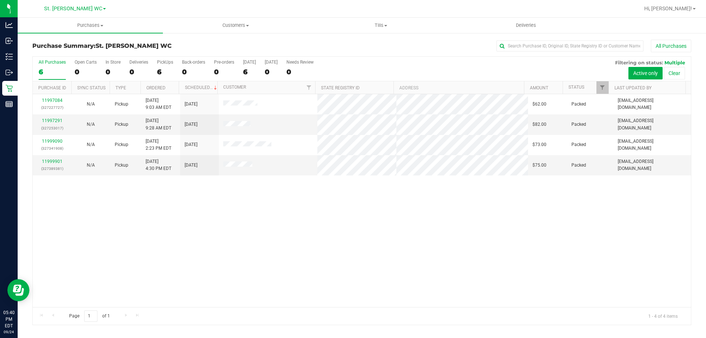
click at [182, 231] on div "11997084 (327227727) N/A Pickup [DATE] 9:03 AM EDT 9/24/2025 $62.00 Packed [EMA…" at bounding box center [362, 200] width 659 height 213
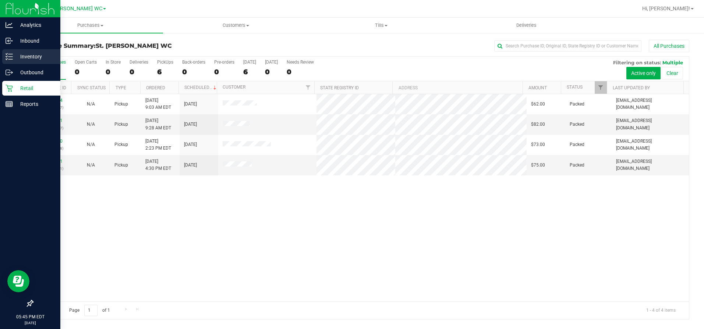
click at [8, 55] on icon at bounding box center [9, 56] width 7 height 7
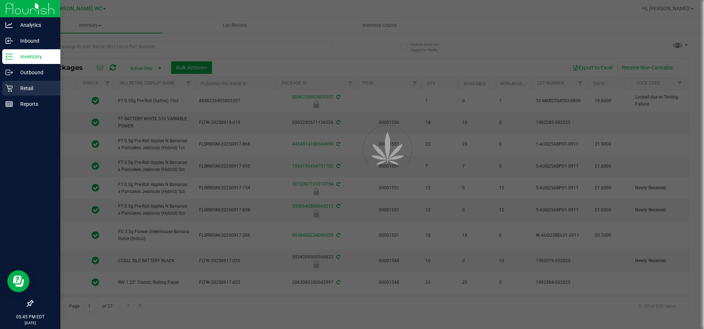
type input "[DATE]"
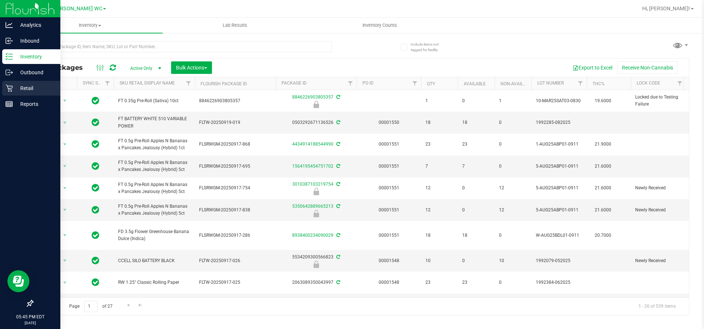
click at [16, 91] on p "Retail" at bounding box center [35, 88] width 44 height 9
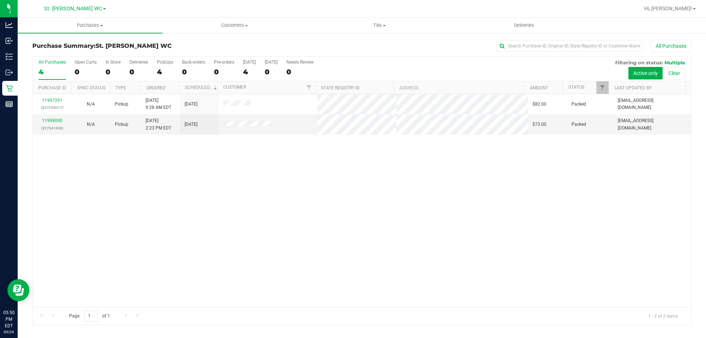
click at [282, 158] on div "11997291 (327253017) N/A Pickup [DATE] 9:28 AM EDT 9/24/2025 $82.00 Packed [EMA…" at bounding box center [362, 200] width 659 height 213
click at [225, 22] on uib-tab-heading "Customers All customers Add a new customer All physicians" at bounding box center [235, 25] width 144 height 15
click at [207, 41] on span "All customers" at bounding box center [189, 44] width 53 height 6
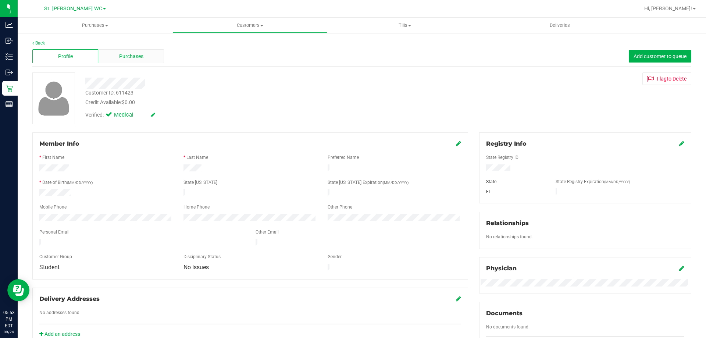
click at [113, 56] on div "Purchases" at bounding box center [131, 56] width 66 height 14
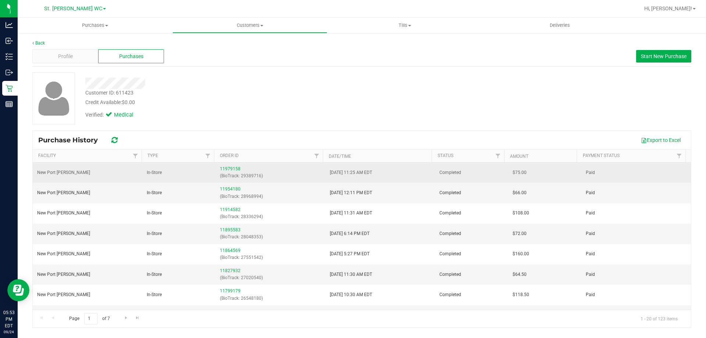
click at [231, 166] on div "11979158 (BioTrack: 29389716)" at bounding box center [270, 173] width 101 height 14
click at [233, 168] on link "11979158" at bounding box center [230, 168] width 21 height 5
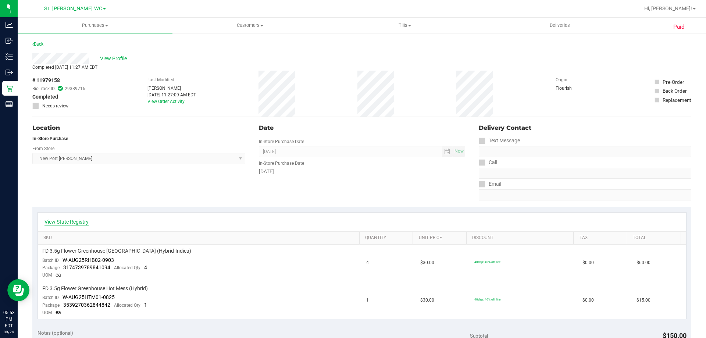
click at [76, 221] on link "View State Registry" at bounding box center [67, 221] width 44 height 7
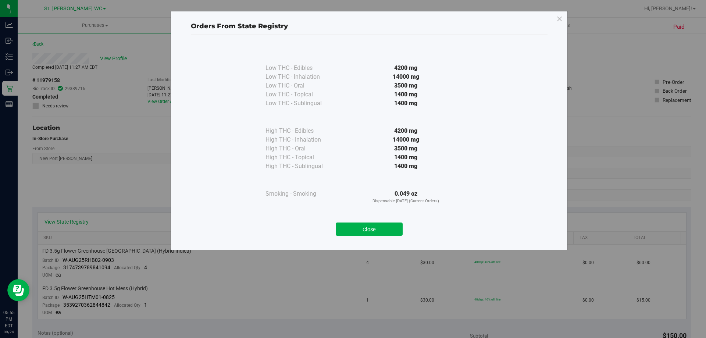
click at [358, 225] on button "Close" at bounding box center [369, 229] width 67 height 13
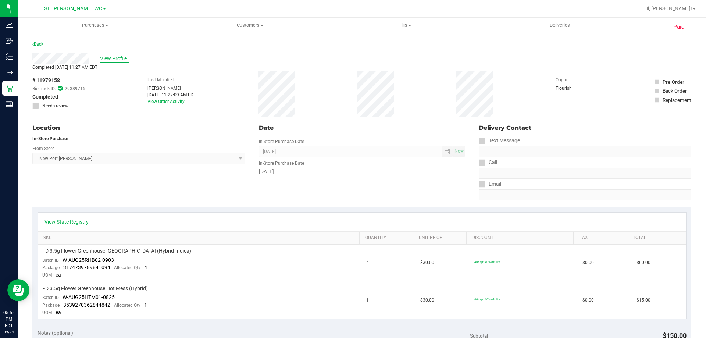
click at [112, 59] on span "View Profile" at bounding box center [114, 59] width 29 height 8
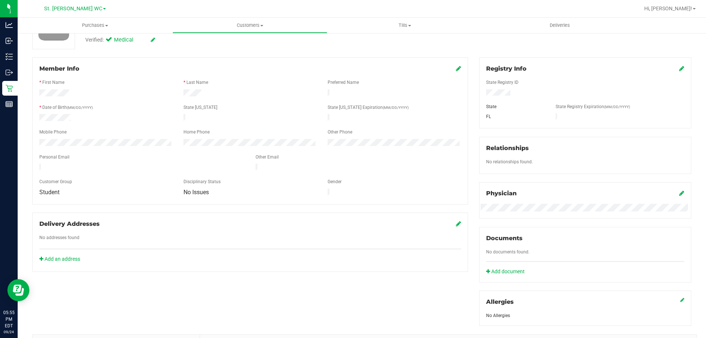
scroll to position [37, 0]
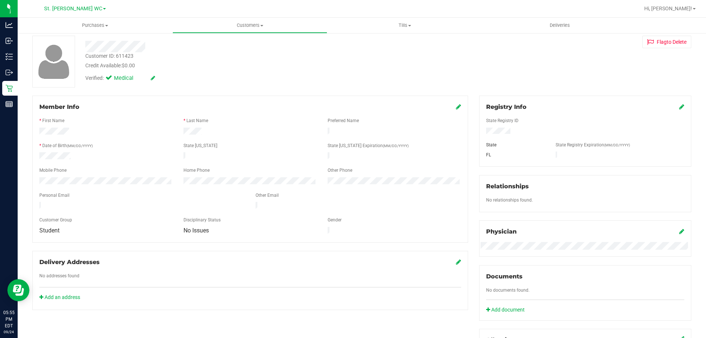
click at [456, 108] on icon at bounding box center [458, 107] width 5 height 6
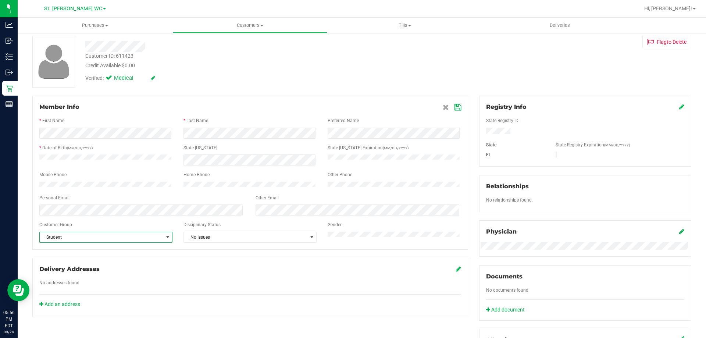
click at [104, 242] on span "Student" at bounding box center [101, 237] width 123 height 10
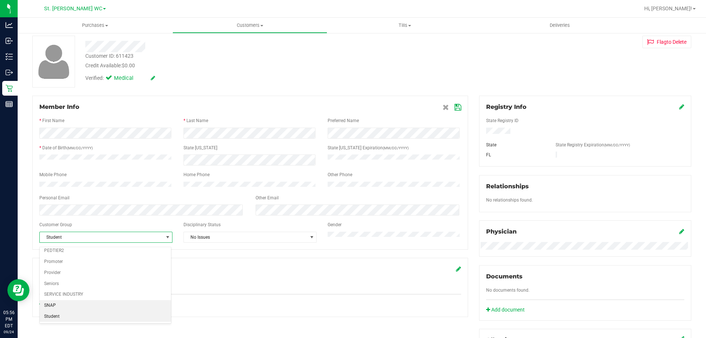
click at [63, 305] on li "SNAP" at bounding box center [105, 305] width 131 height 11
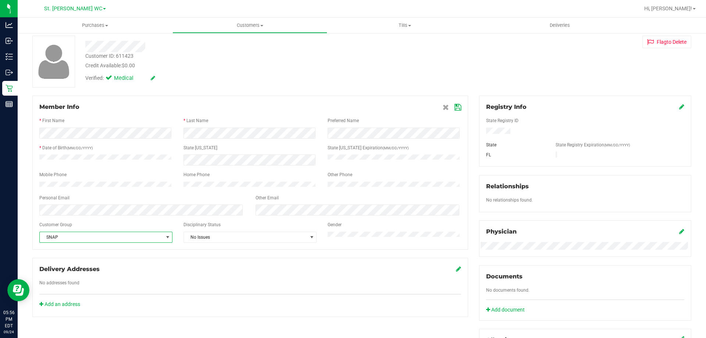
click at [455, 107] on icon at bounding box center [458, 107] width 7 height 6
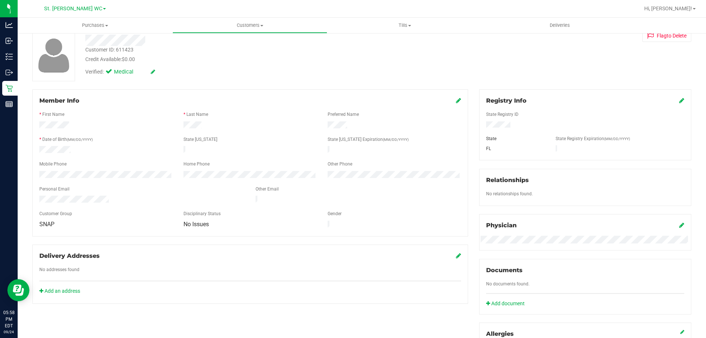
scroll to position [0, 0]
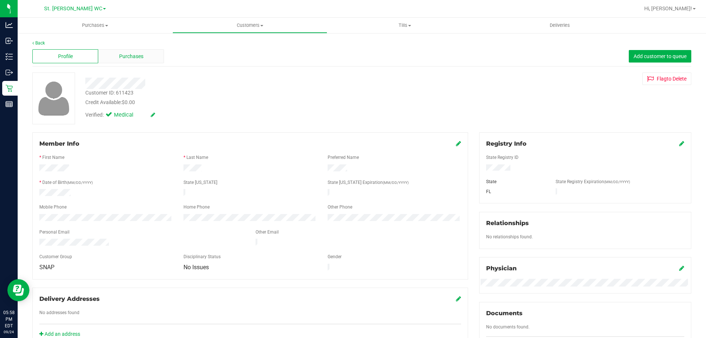
click at [132, 57] on span "Purchases" at bounding box center [131, 57] width 24 height 8
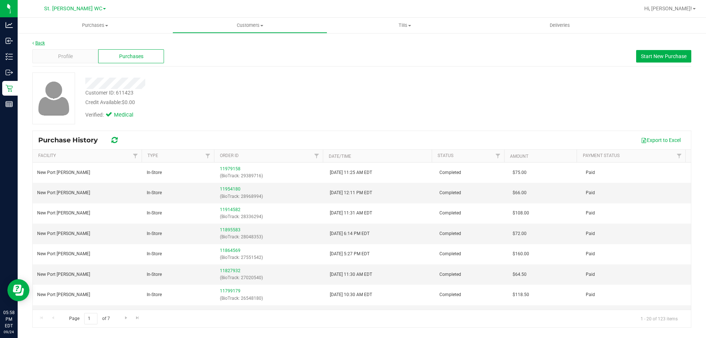
click at [35, 42] on link "Back" at bounding box center [38, 42] width 13 height 5
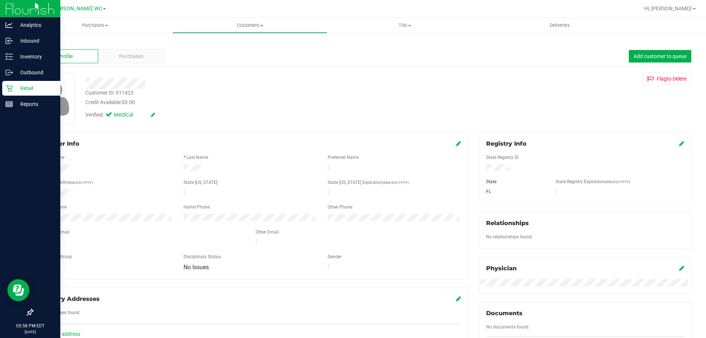
click at [10, 89] on icon at bounding box center [9, 88] width 7 height 7
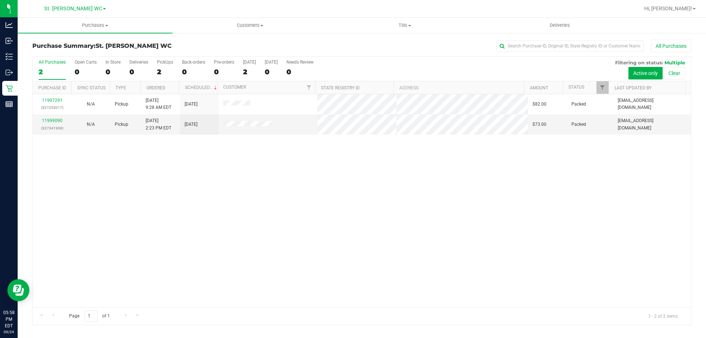
click at [297, 283] on div "11997291 (327253017) N/A Pickup [DATE] 9:28 AM EDT 9/24/2025 $82.00 Packed [EMA…" at bounding box center [362, 200] width 659 height 213
click at [492, 213] on div "11997291 (327253017) N/A Pickup [DATE] 9:28 AM EDT 9/24/2025 $82.00 Packed [EMA…" at bounding box center [362, 200] width 659 height 213
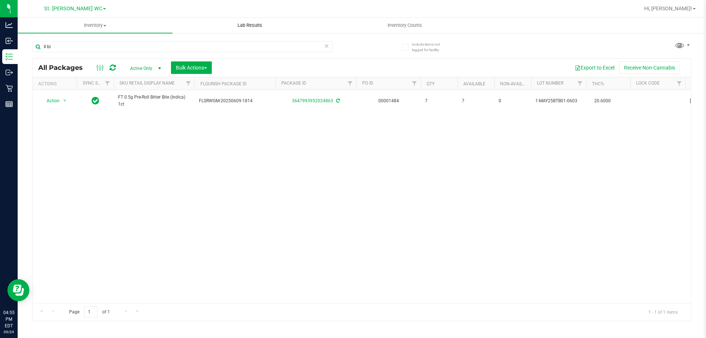
click at [217, 31] on uib-tab-heading "Lab Results" at bounding box center [250, 25] width 154 height 15
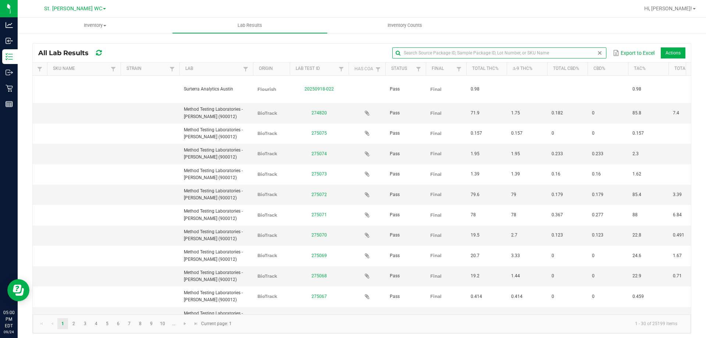
click at [575, 53] on input "text" at bounding box center [500, 52] width 214 height 11
paste input "10-AUG25SAT02-0902"
type input "10-AUG25SAT02-0902"
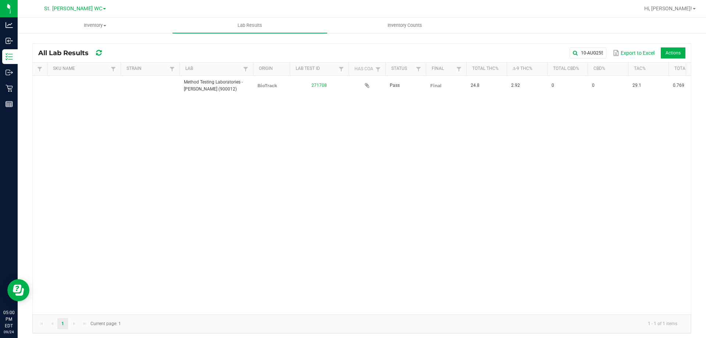
click at [492, 315] on kendo-pager "1 1 - 1 of 1 items Current page: 1" at bounding box center [362, 324] width 659 height 19
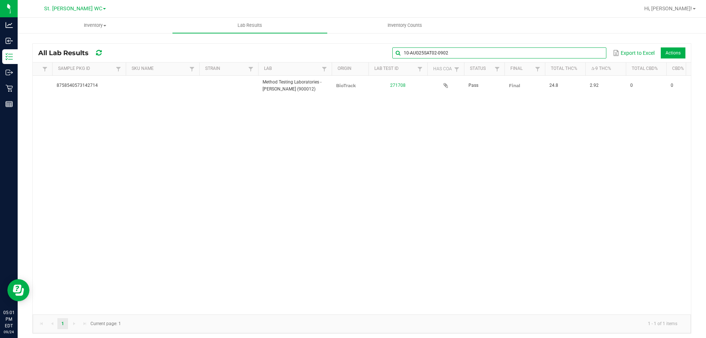
click at [590, 50] on input "10-AUG25SAT02-0902" at bounding box center [500, 52] width 214 height 11
click at [597, 53] on span at bounding box center [600, 53] width 6 height 6
paste input "1-AUG25MCZ01-0912"
type input "1-AUG25MCZ01-0912"
click at [597, 54] on span at bounding box center [600, 53] width 6 height 6
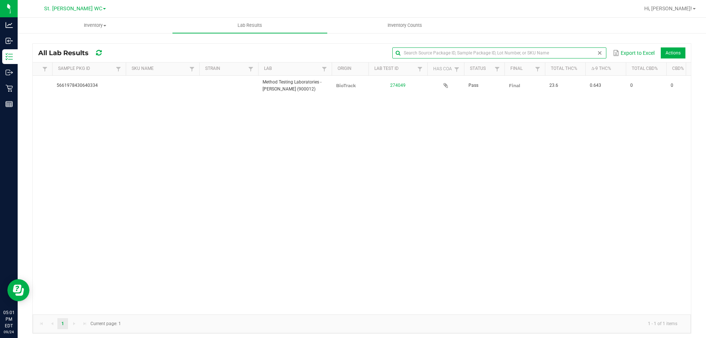
paste input "5-AUG25MCZ01-0912"
type input "5-AUG25MCZ01-0912"
click at [597, 52] on span at bounding box center [600, 53] width 6 height 6
paste input "G-AUG25HYB03-0820"
type input "G-AUG25HYB03-0820"
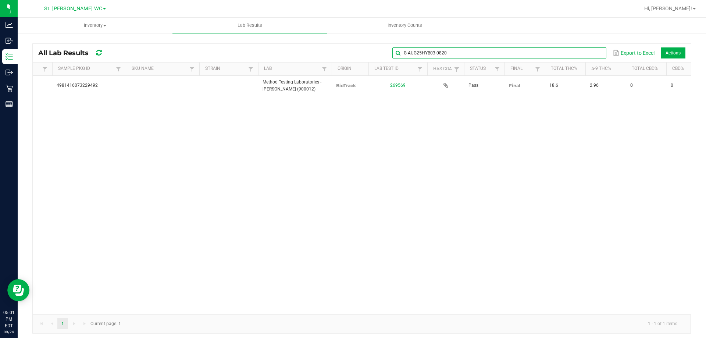
click at [587, 57] on input "G-AUG25HYB03-0820" at bounding box center [500, 52] width 214 height 11
click at [597, 52] on span at bounding box center [600, 53] width 6 height 6
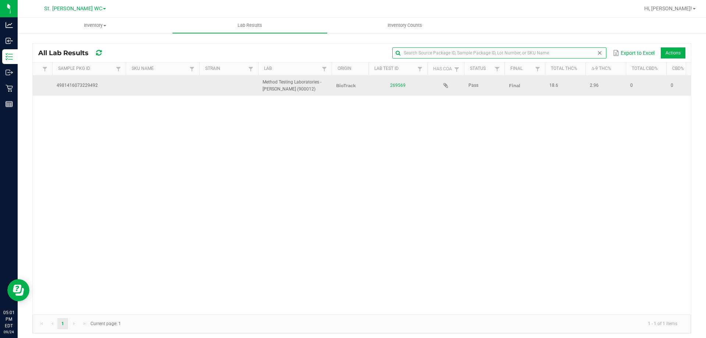
paste input "G-AUG25SAT03-0911"
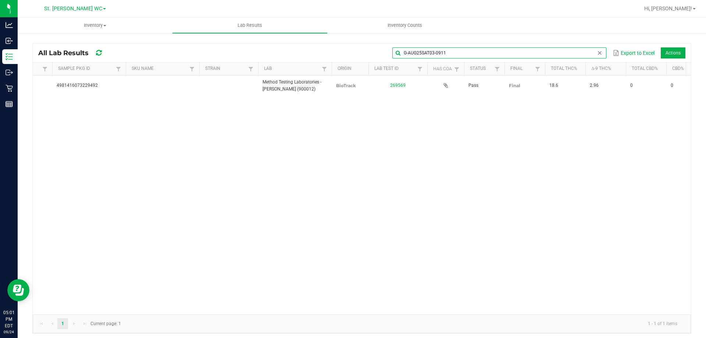
type input "G-AUG25SAT03-0911"
click at [594, 49] on input "G-AUG25SAT03-0911" at bounding box center [500, 52] width 214 height 11
click at [597, 52] on span at bounding box center [600, 53] width 6 height 6
paste input "W-AUG25AGO01-0820"
type input "W-AUG25AGO01-0820"
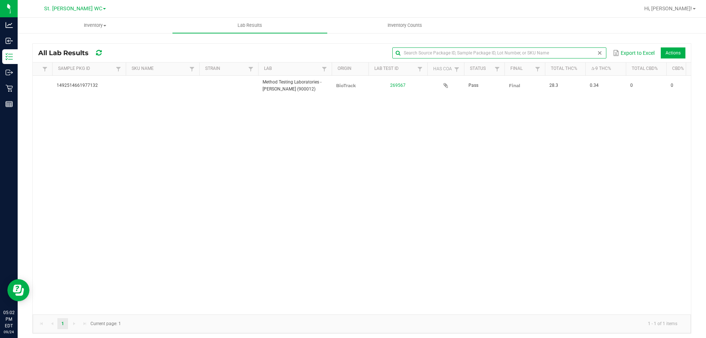
click at [597, 51] on span at bounding box center [600, 53] width 6 height 6
paste input "W-JUL25FIC01-0808"
type input "W-JUL25FIC01-0808"
click at [597, 52] on span at bounding box center [600, 53] width 6 height 6
paste input "W-JUL25PZT04-0730"
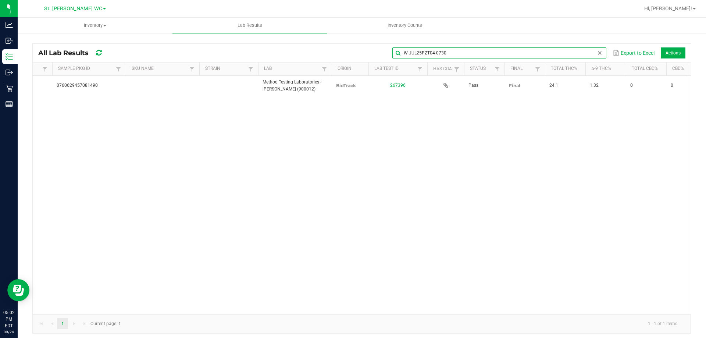
type input "W-JUL25PZT04-0730"
click at [597, 52] on span at bounding box center [600, 53] width 6 height 6
paste input "W-AUG25T1701-0830"
type input "W-AUG25T1701-0830"
click at [597, 51] on span at bounding box center [600, 53] width 6 height 6
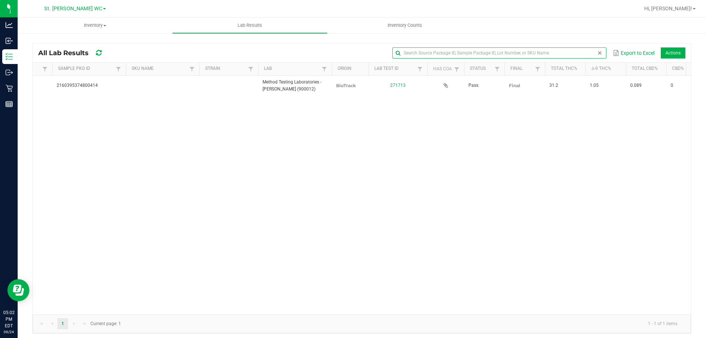
paste input "W-AUG25AML07-0908"
type input "W-AUG25AML07-0908"
click at [597, 54] on span at bounding box center [600, 53] width 6 height 6
paste input "W-JUL25ARZ03-0723"
type input "W-JUL25ARZ03-0723"
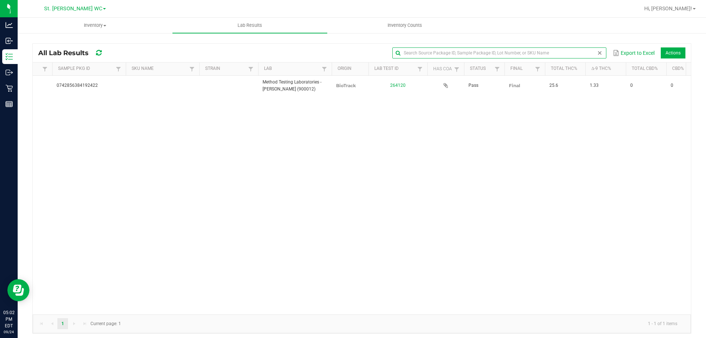
click at [597, 54] on span at bounding box center [600, 53] width 6 height 6
paste input "W-JUL25BCT01-0723"
type input "W-JUL25BCT01-0723"
click at [597, 52] on span at bounding box center [600, 53] width 6 height 6
paste input "W-AUG25DSC01-0812"
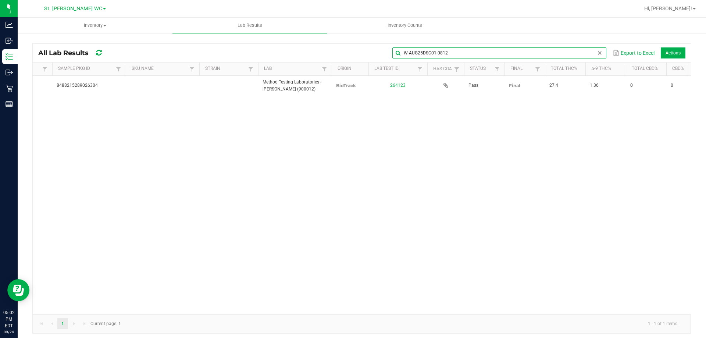
type input "W-AUG25DSC01-0812"
click at [597, 52] on span at bounding box center [600, 53] width 6 height 6
paste input "W-SEP25GBO01-0908"
type input "W-SEP25GBO01-0908"
click at [597, 53] on span at bounding box center [600, 53] width 6 height 6
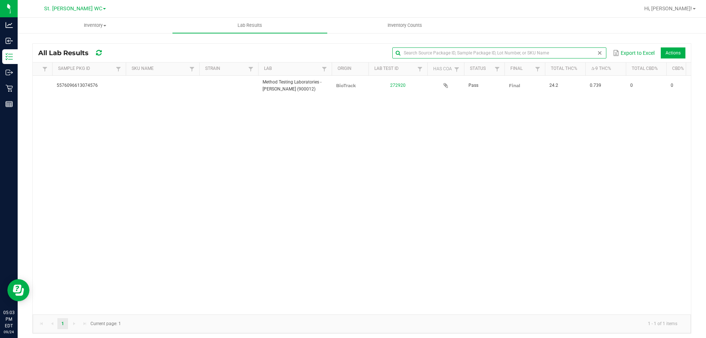
paste input "W-JUN25JCW01-0619"
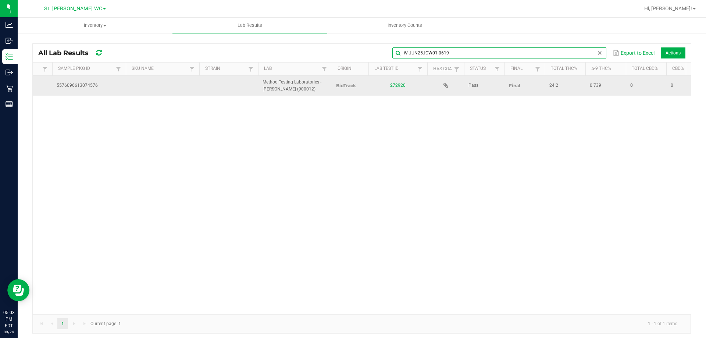
type input "W-JUN25JCW01-0619"
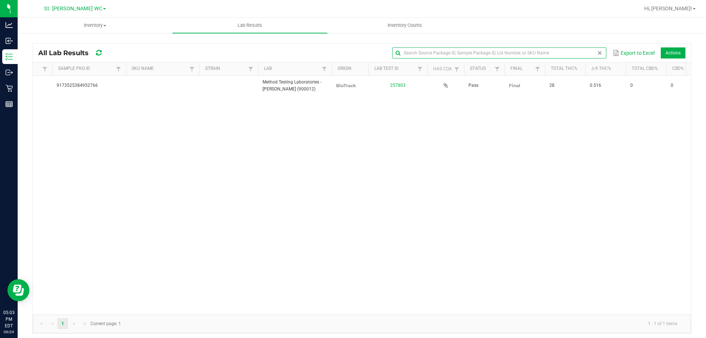
click at [597, 53] on span at bounding box center [600, 53] width 6 height 6
paste input "W-JUL25T1903-0725"
type input "W-JUL25T1903-0725"
click at [597, 52] on span at bounding box center [600, 53] width 6 height 6
paste input "W-JUL25WBV01-0805"
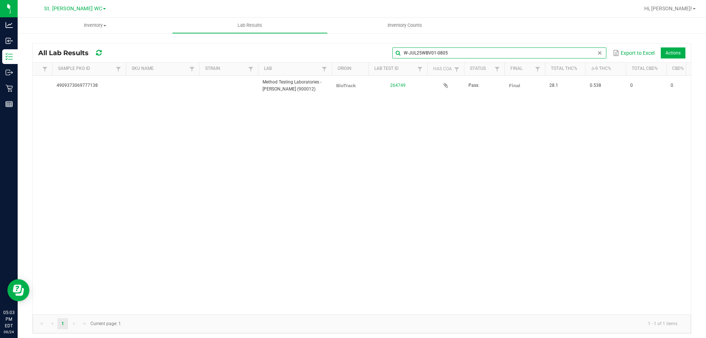
type input "W-JUL25WBV01-0805"
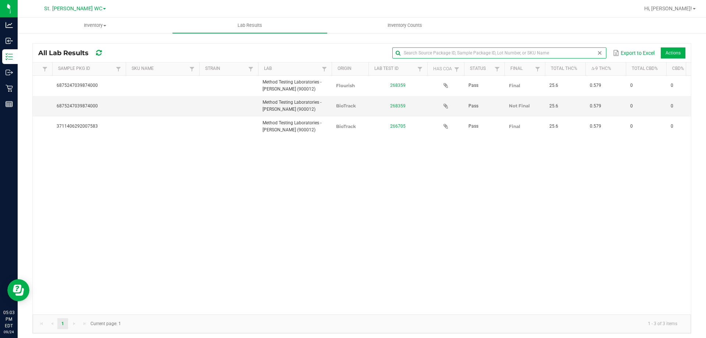
click at [597, 51] on span at bounding box center [600, 53] width 6 height 6
paste input "W-MAR25ZKR01-0312"
type input "W-MAR25ZKR01-0312"
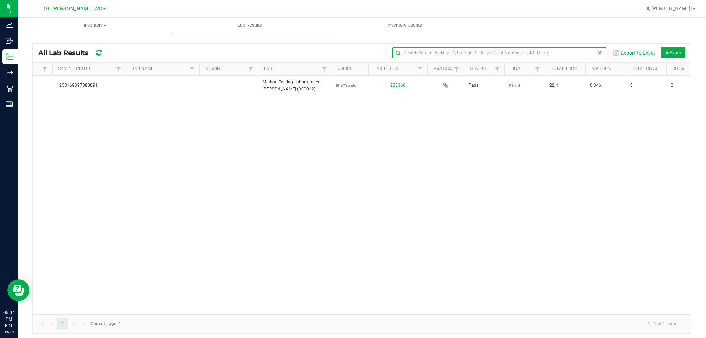
click at [597, 52] on span at bounding box center [600, 53] width 6 height 6
paste input "W-AUG25BDL01-0911"
type input "W-AUG25BDL01-0911"
click at [597, 52] on span at bounding box center [600, 53] width 6 height 6
paste input "W-AUG25DDA03-0828"
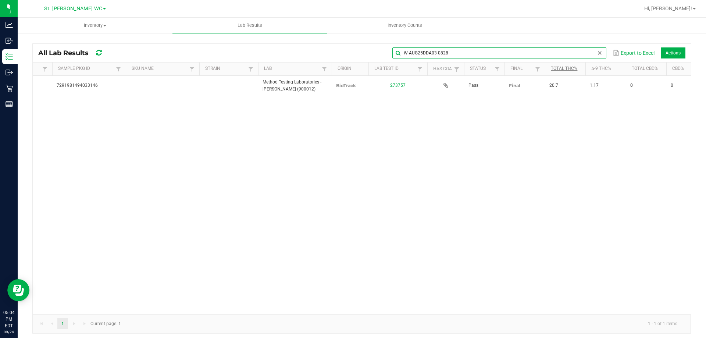
type input "W-AUG25DDA03-0828"
click at [597, 50] on span at bounding box center [600, 53] width 6 height 6
paste input "W-JUL25HTM03-0903"
type input "W-JUL25HTM03-0903"
click at [597, 51] on span at bounding box center [600, 53] width 6 height 6
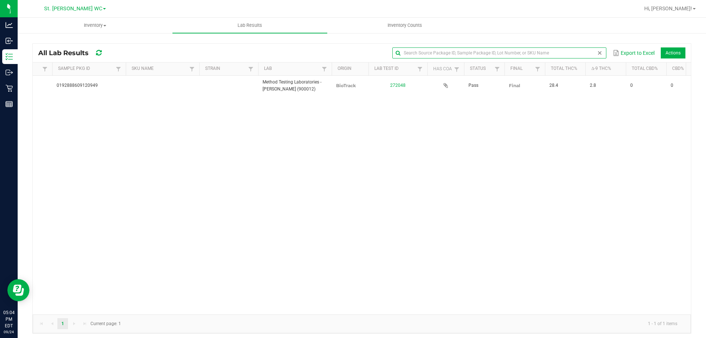
paste input "W-JUL25MEC02-0729"
type input "W-JUL25MEC02-0729"
click at [597, 50] on span at bounding box center [600, 53] width 6 height 6
paste input "W-JUL25PKT02-0709"
type input "W-JUL25PKT02-0709"
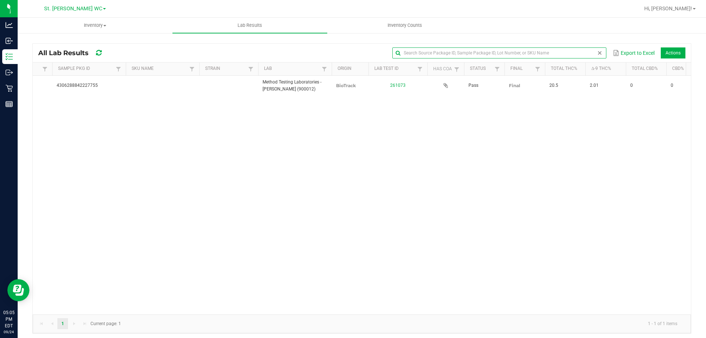
click at [597, 52] on span at bounding box center [600, 53] width 6 height 6
paste input "5-AUG25RHB01-0915"
type input "5-AUG25RHB01-0915"
click at [55, 195] on div "View Sep 18, 2025 7:02:00 AM EDT 5-AUG25RHB01-0915 1784021248357870 91377636936…" at bounding box center [362, 195] width 659 height 239
